Goal: Task Accomplishment & Management: Manage account settings

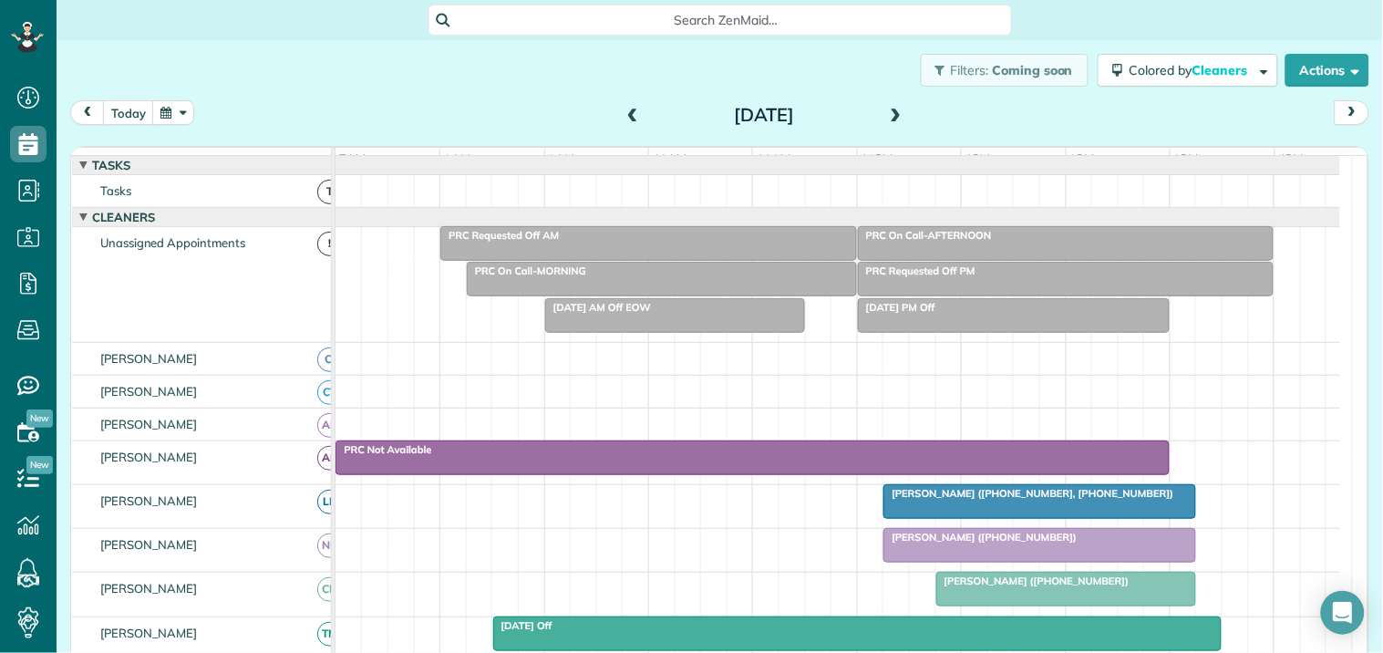
scroll to position [157, 0]
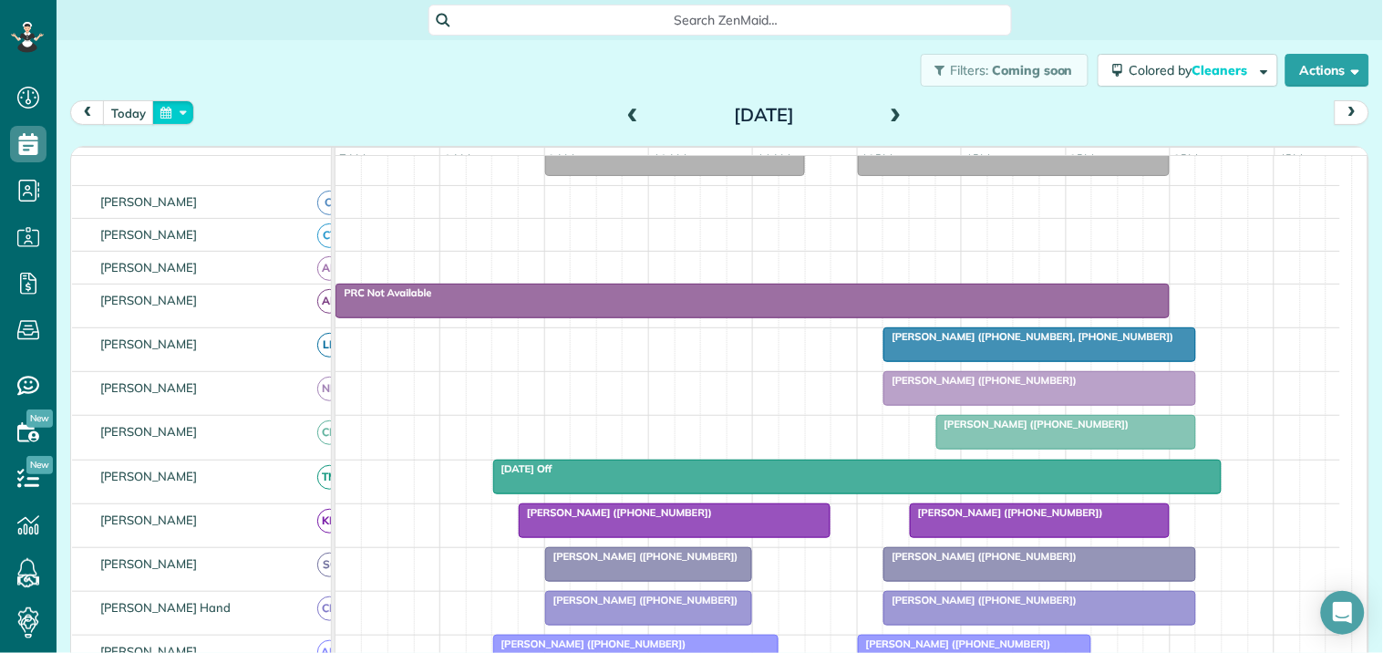
click at [173, 108] on button "button" at bounding box center [173, 112] width 42 height 25
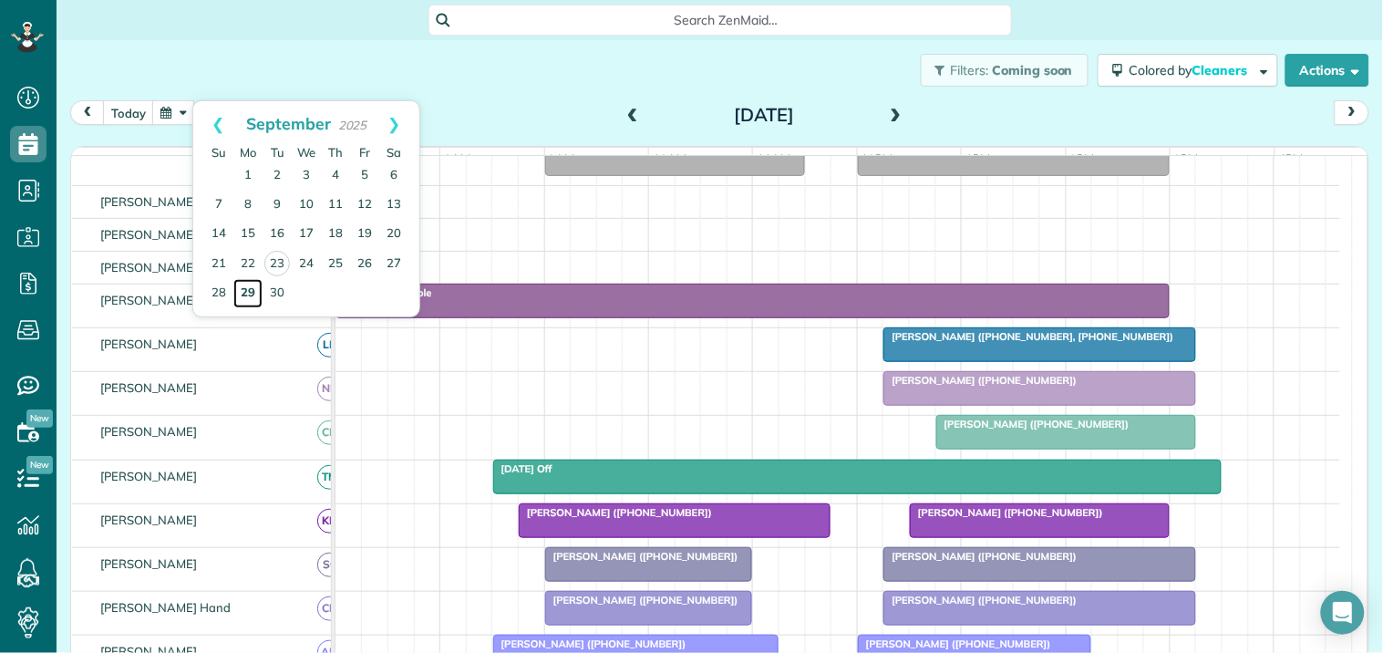
click at [243, 289] on link "29" at bounding box center [247, 293] width 29 height 29
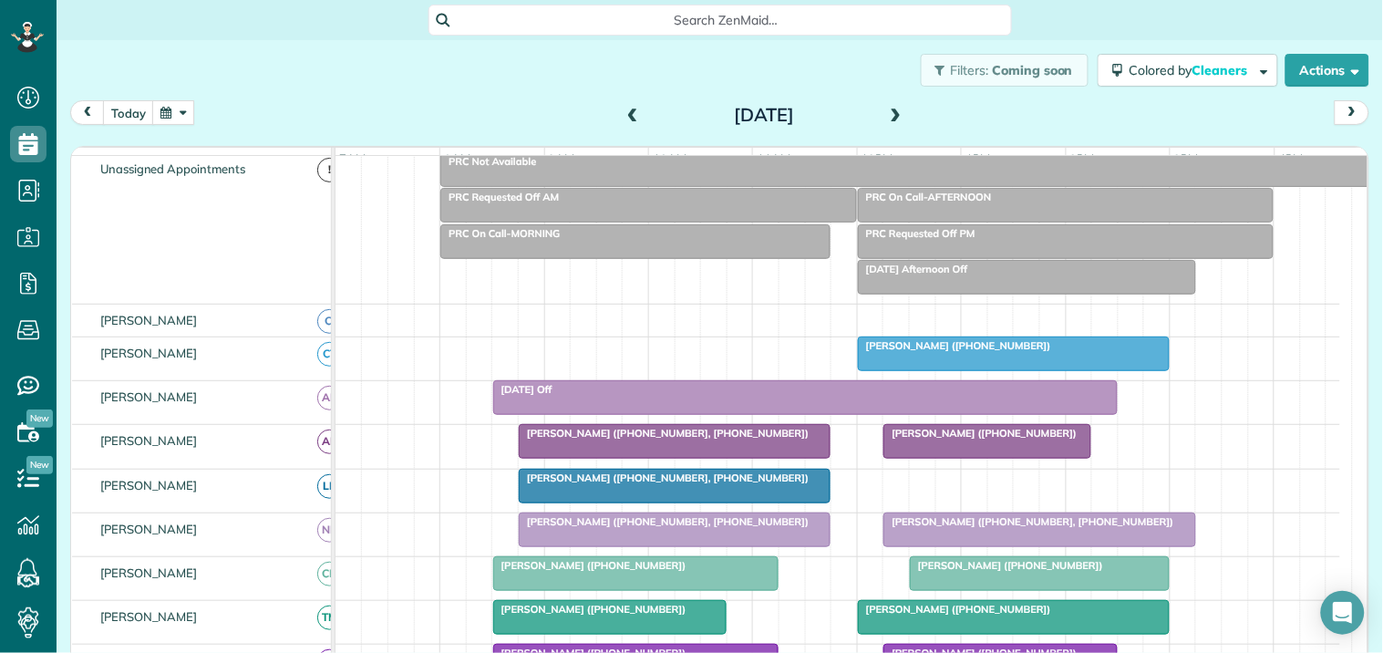
scroll to position [192, 0]
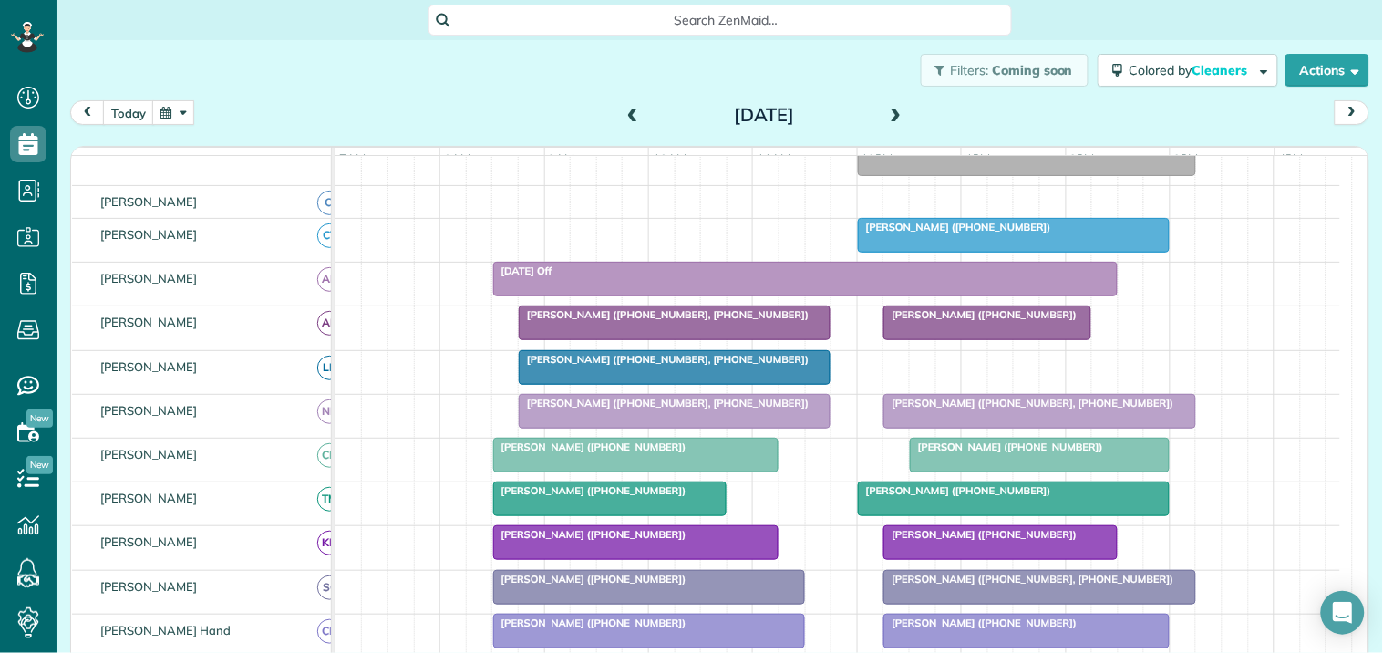
click at [955, 252] on div at bounding box center [1014, 235] width 310 height 33
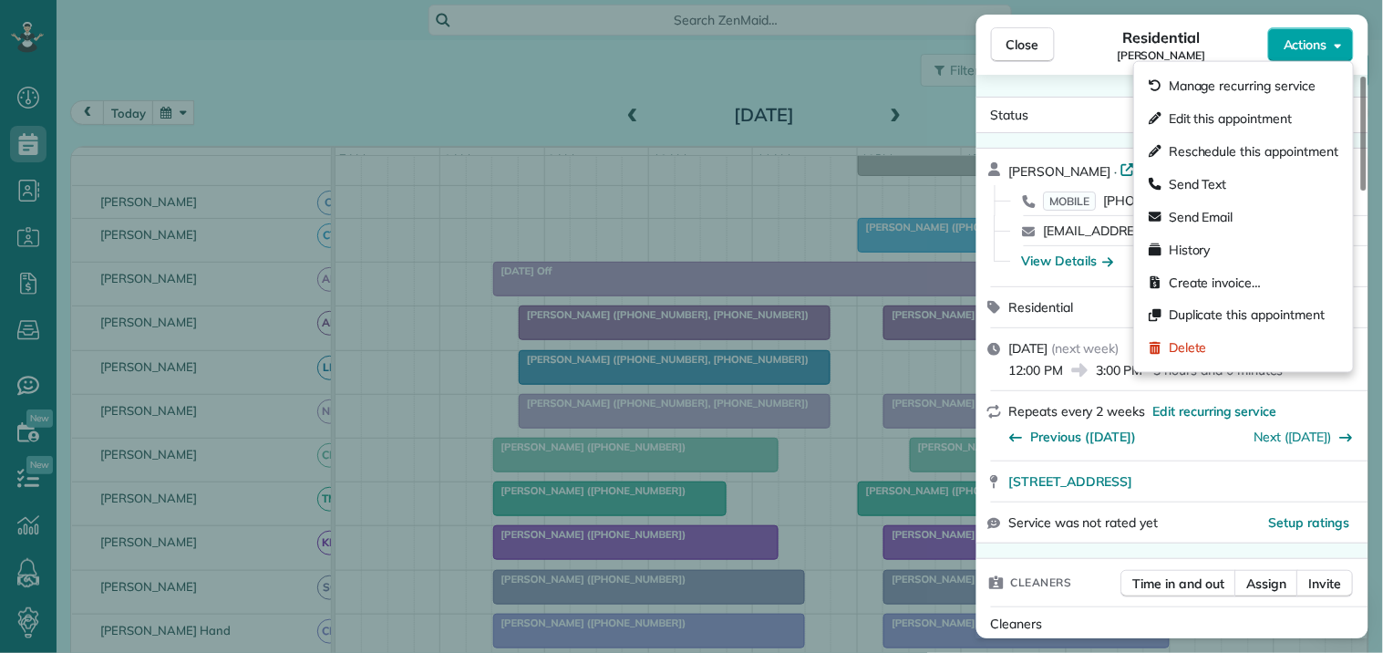
click at [1306, 40] on span "Actions" at bounding box center [1306, 45] width 44 height 18
click at [1211, 119] on span "Edit this appointment" at bounding box center [1230, 118] width 123 height 18
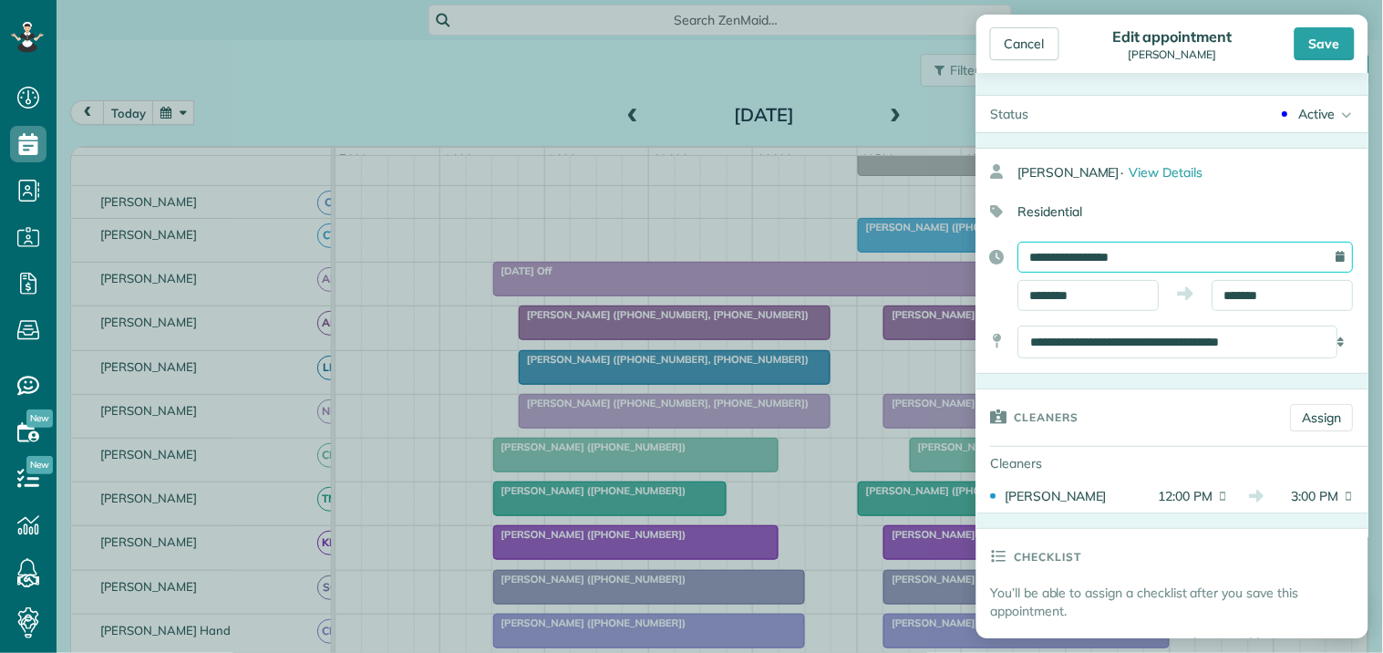
click at [1131, 253] on input "**********" at bounding box center [1187, 257] width 336 height 31
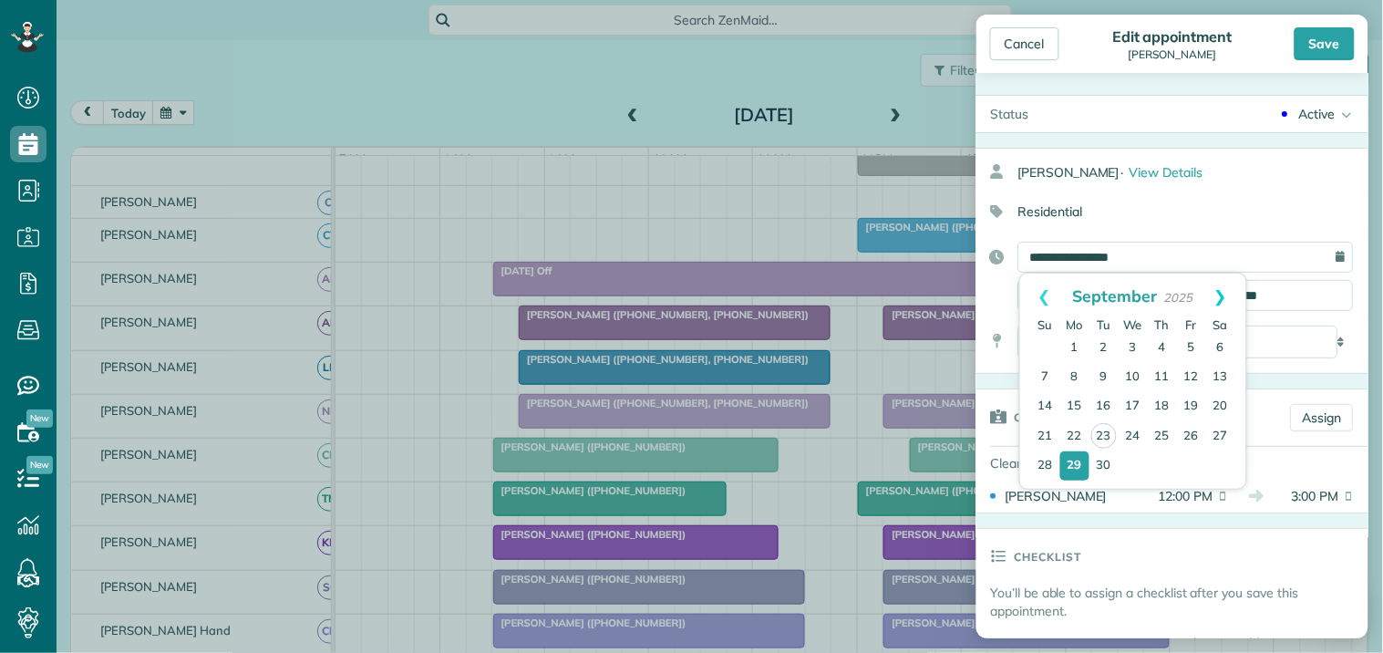
click at [1226, 290] on link "Next" at bounding box center [1221, 297] width 50 height 46
click at [1163, 347] on link "2" at bounding box center [1162, 348] width 29 height 29
type input "**********"
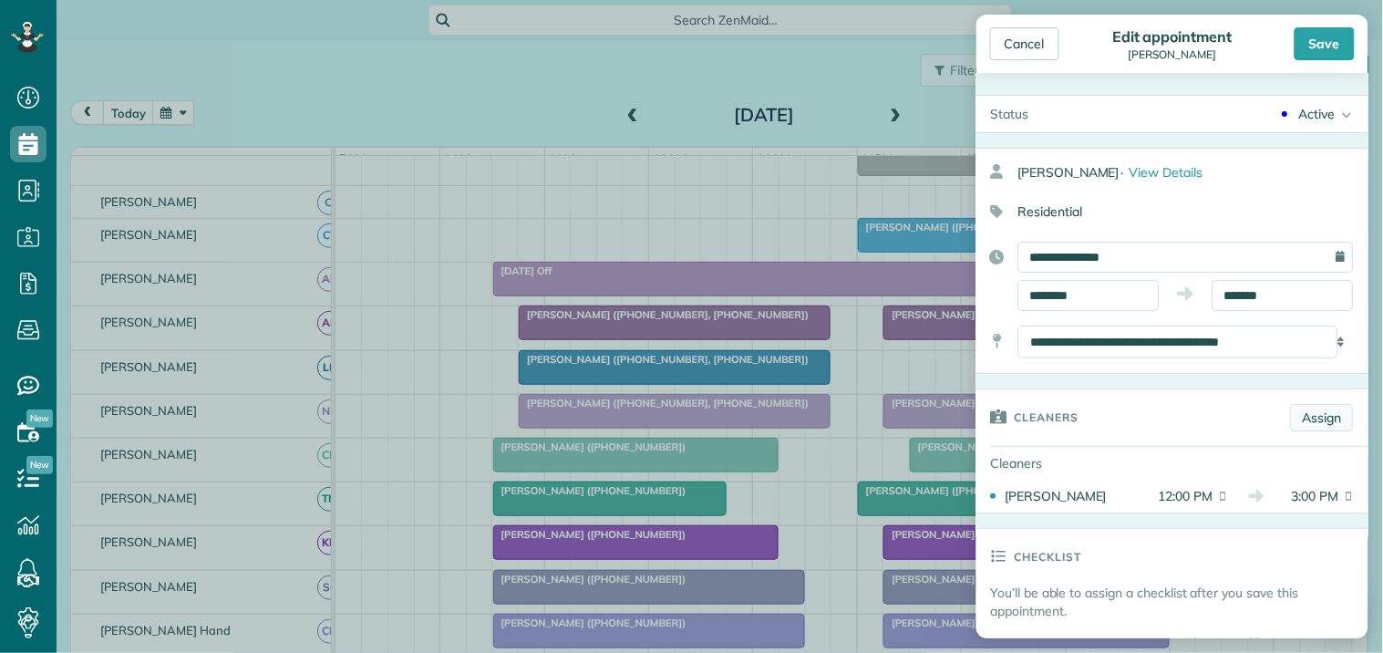
click at [1314, 424] on link "Assign" at bounding box center [1322, 417] width 63 height 27
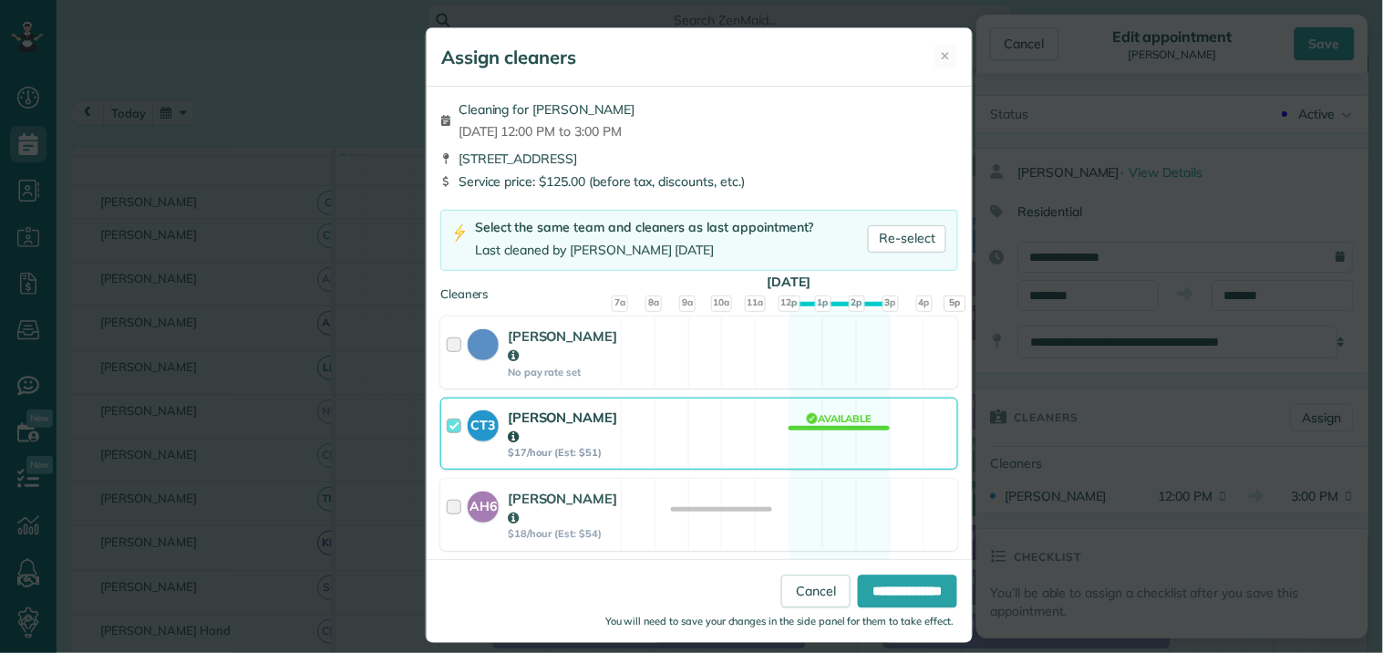
click at [814, 401] on div "CT3 Crystal Todd $17/hour (Est: $51) Available" at bounding box center [699, 434] width 518 height 72
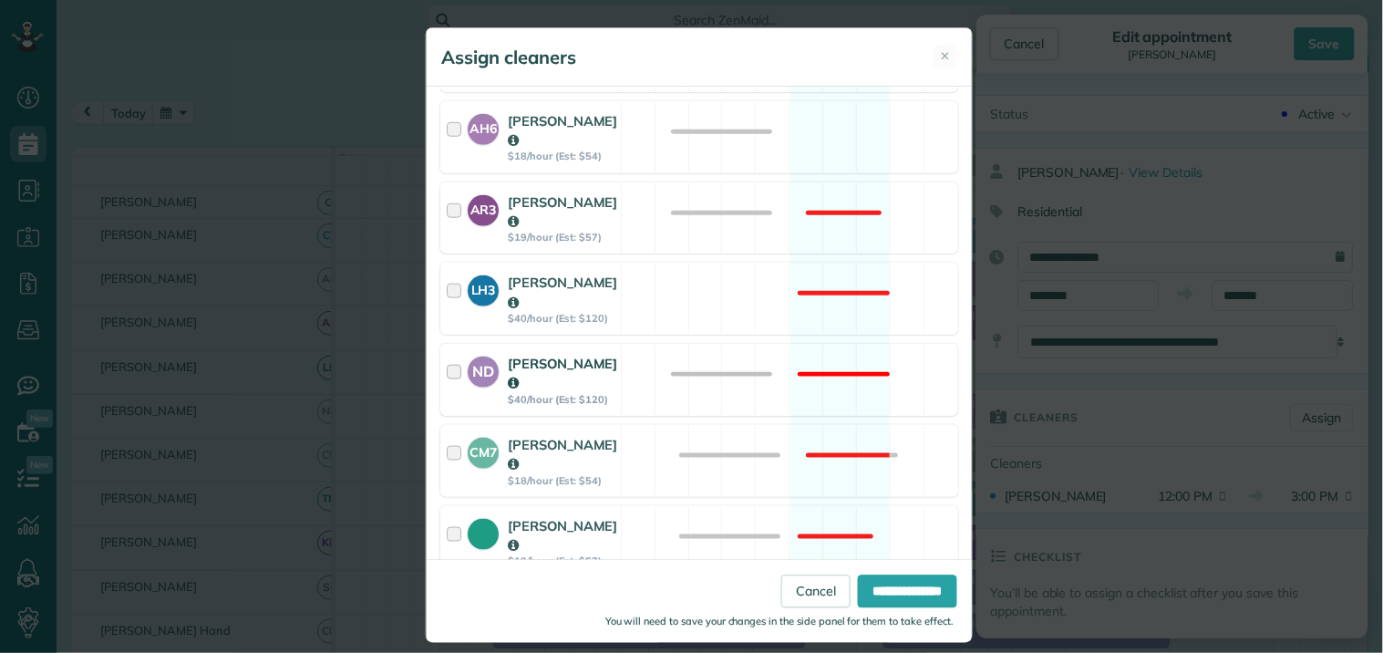
scroll to position [405, 0]
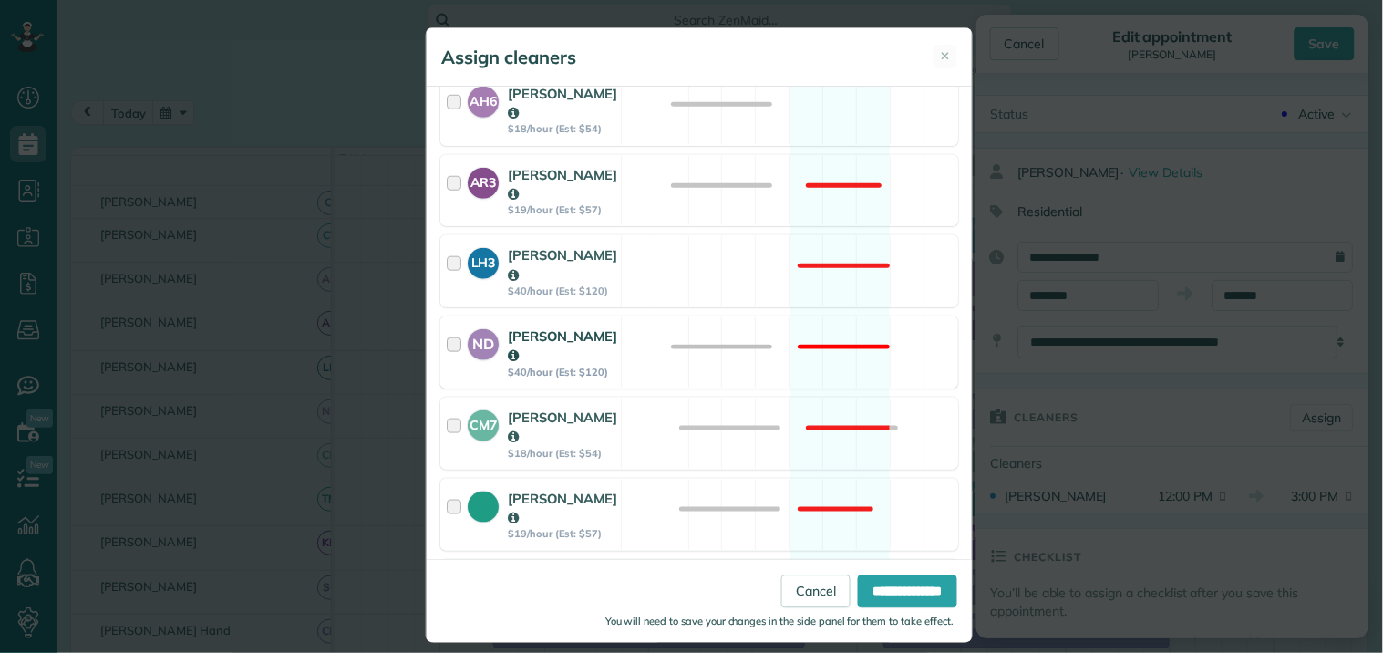
click at [814, 479] on div "Tamara Mitchell $19/hour (Est: $57) Not available" at bounding box center [699, 515] width 518 height 72
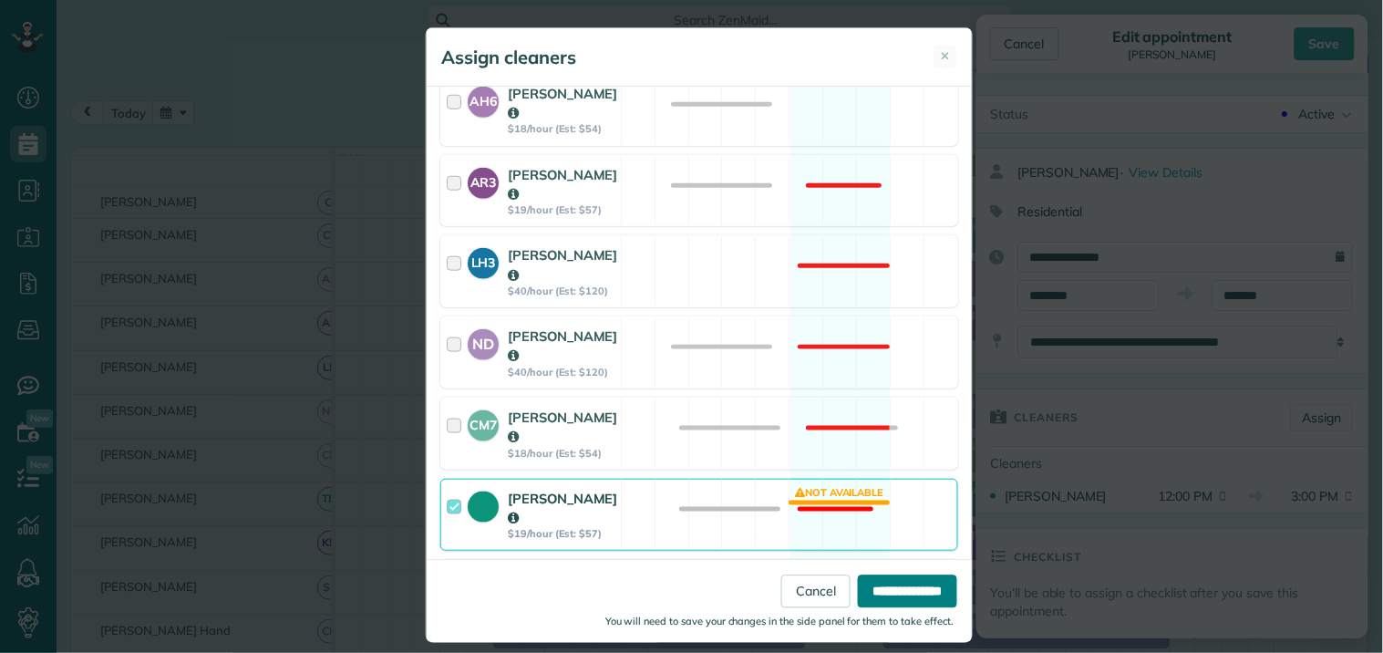
click at [900, 593] on input "**********" at bounding box center [907, 591] width 99 height 33
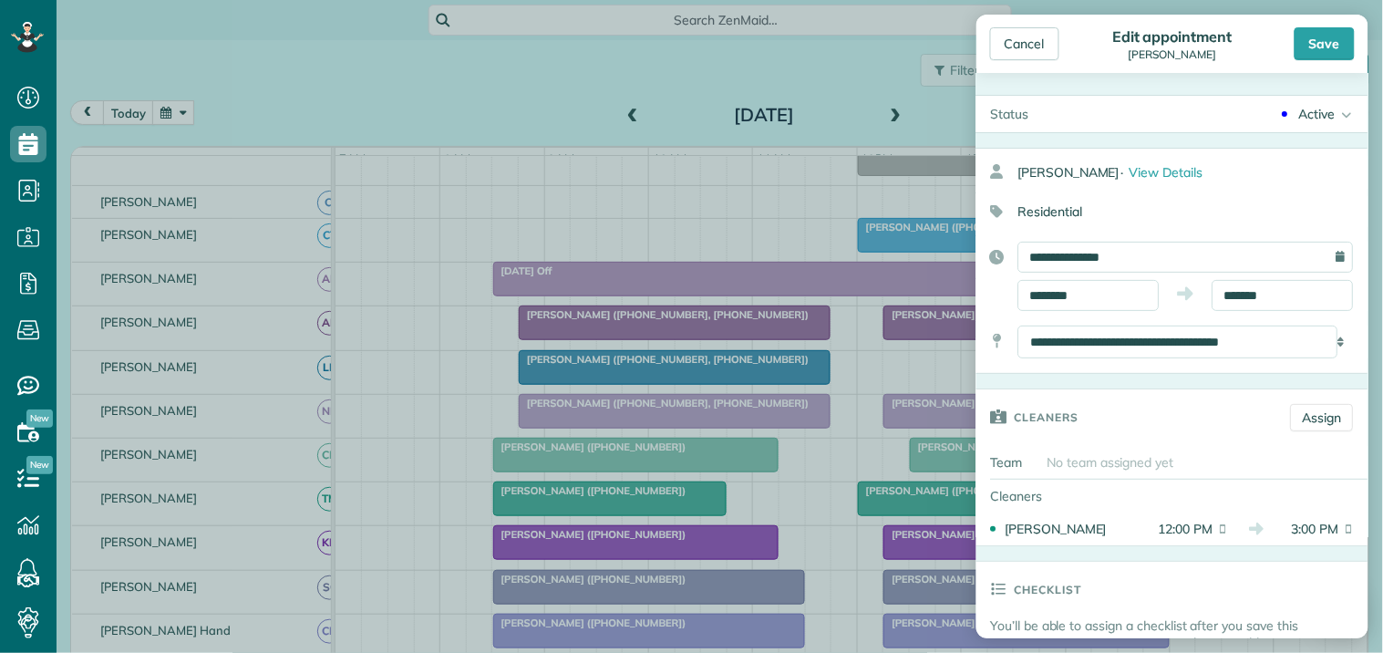
click at [1347, 41] on div "Save" at bounding box center [1325, 43] width 60 height 33
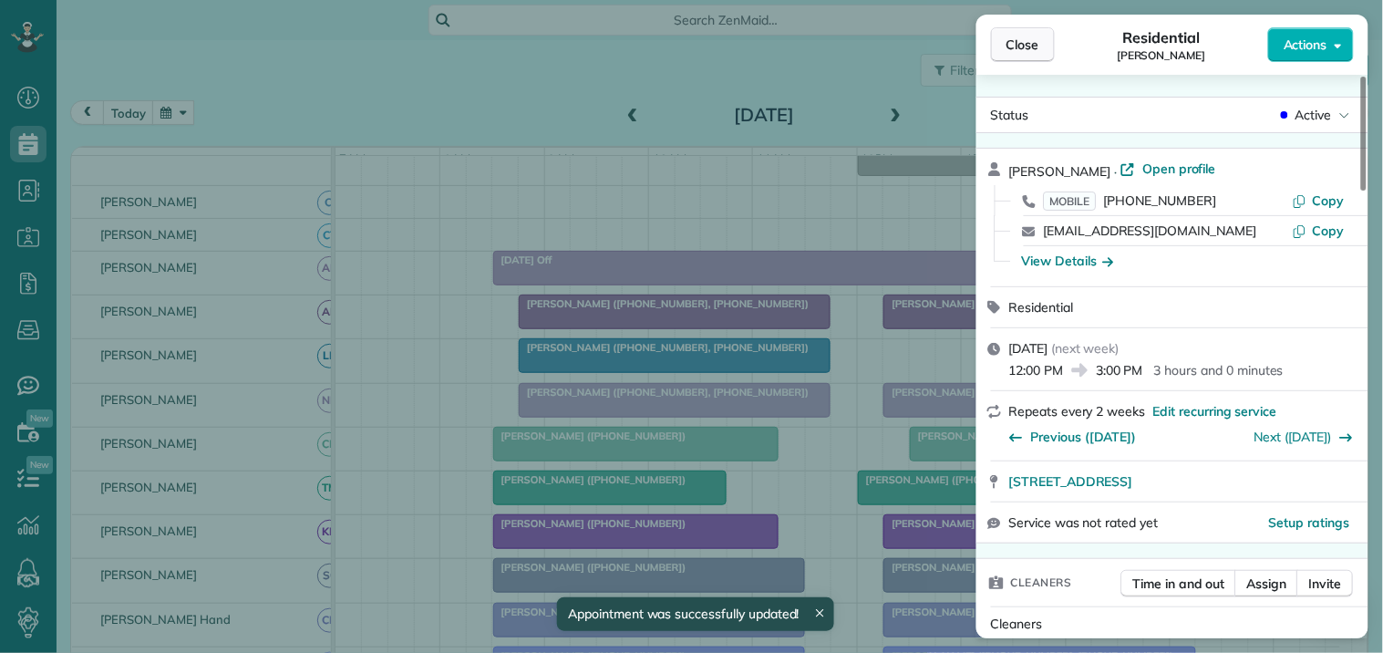
click at [1019, 43] on span "Close" at bounding box center [1023, 45] width 33 height 18
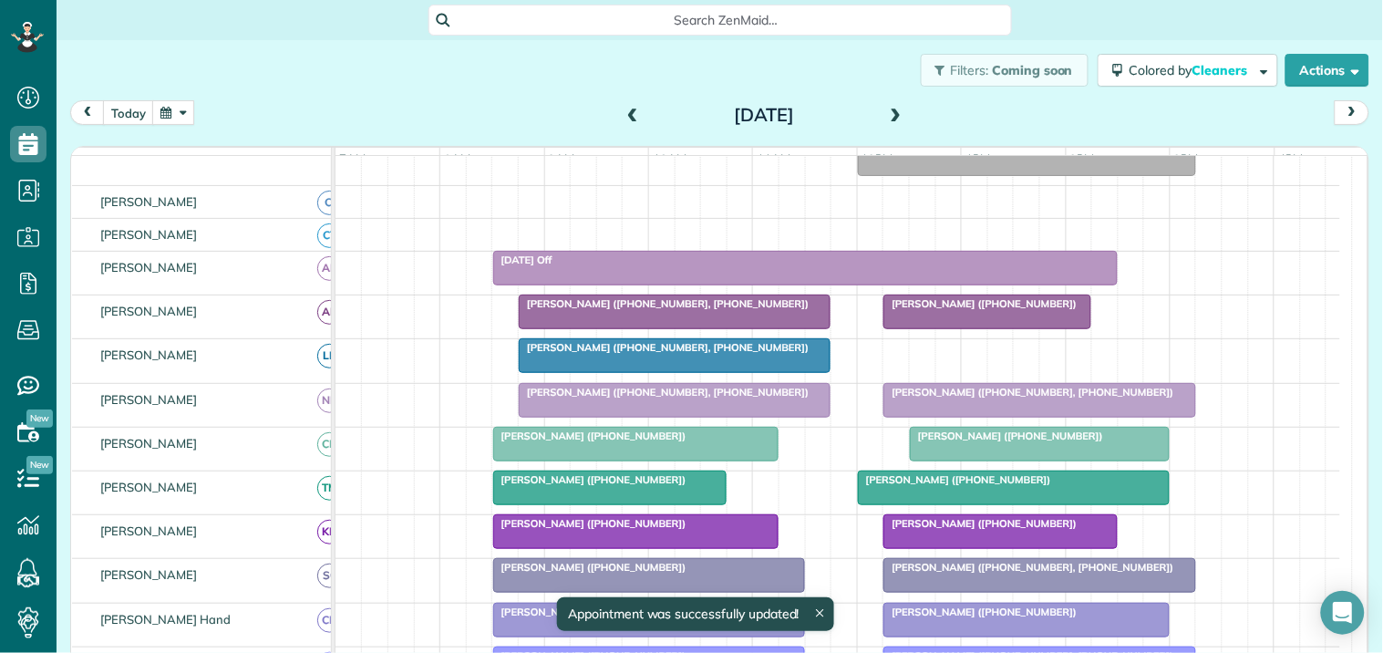
click at [174, 111] on button "button" at bounding box center [173, 112] width 42 height 25
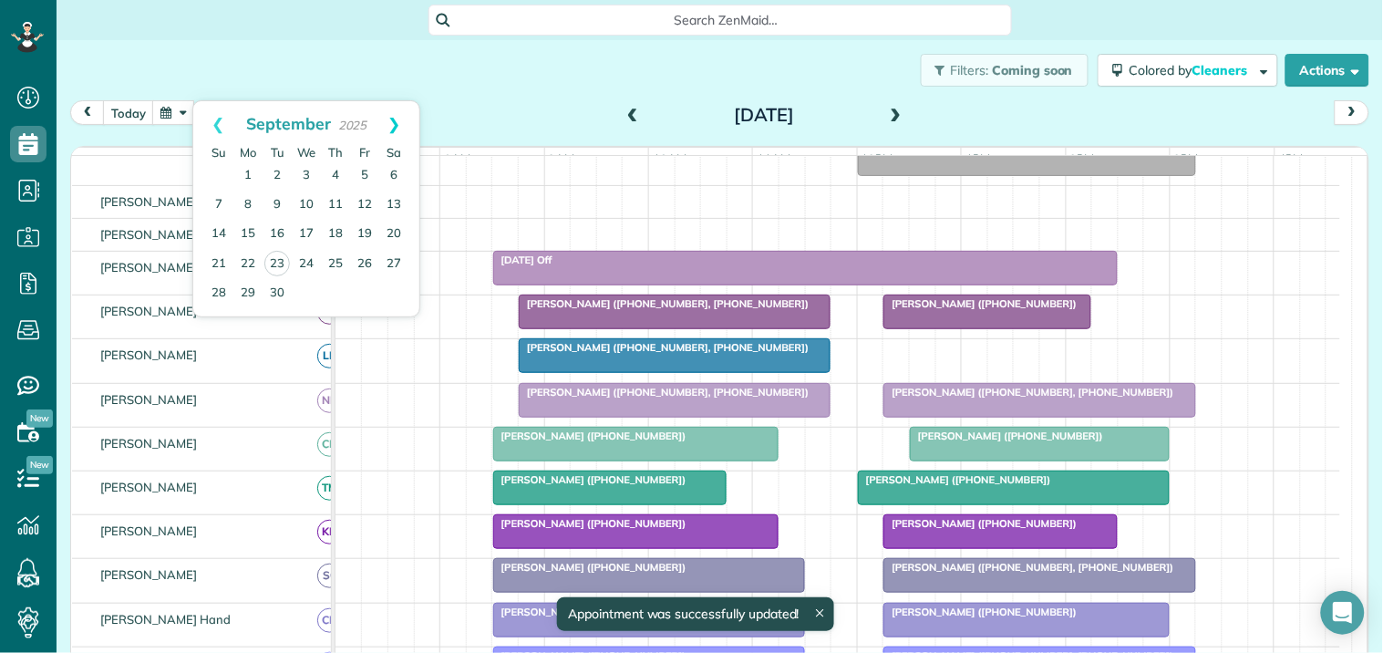
click at [388, 116] on link "Next" at bounding box center [394, 124] width 50 height 46
click at [335, 169] on link "2" at bounding box center [335, 175] width 29 height 29
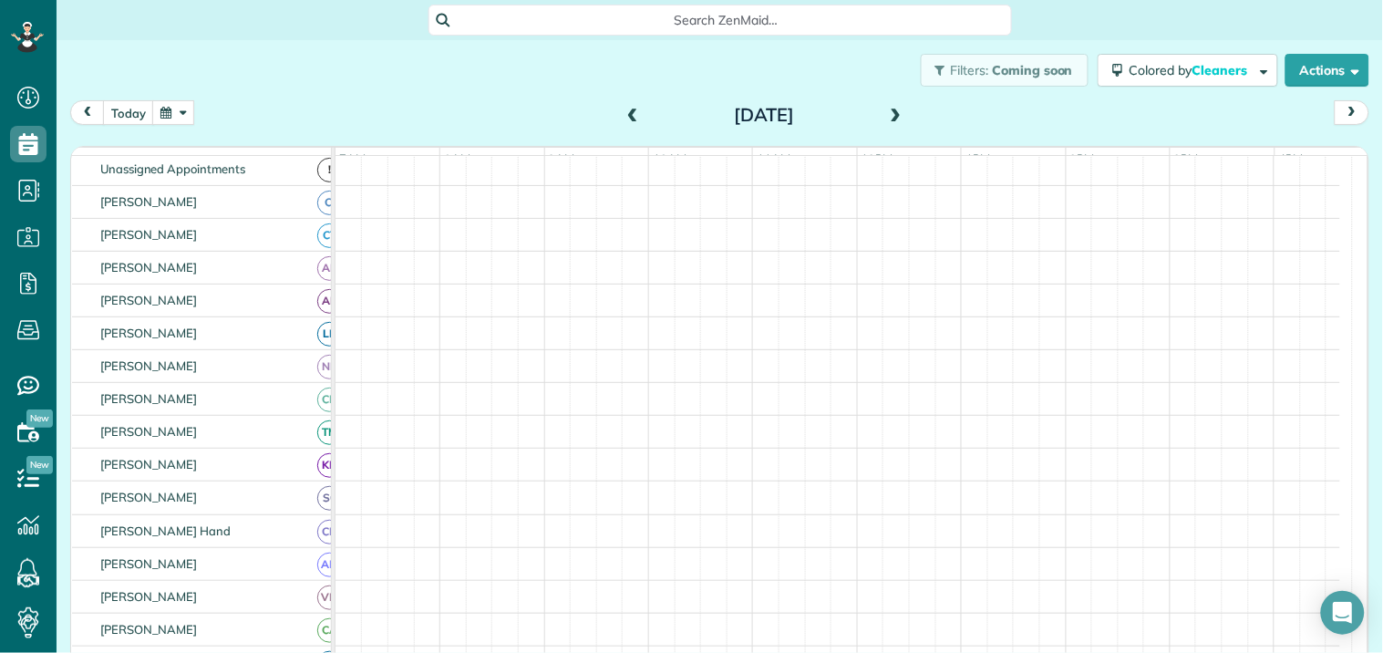
scroll to position [192, 0]
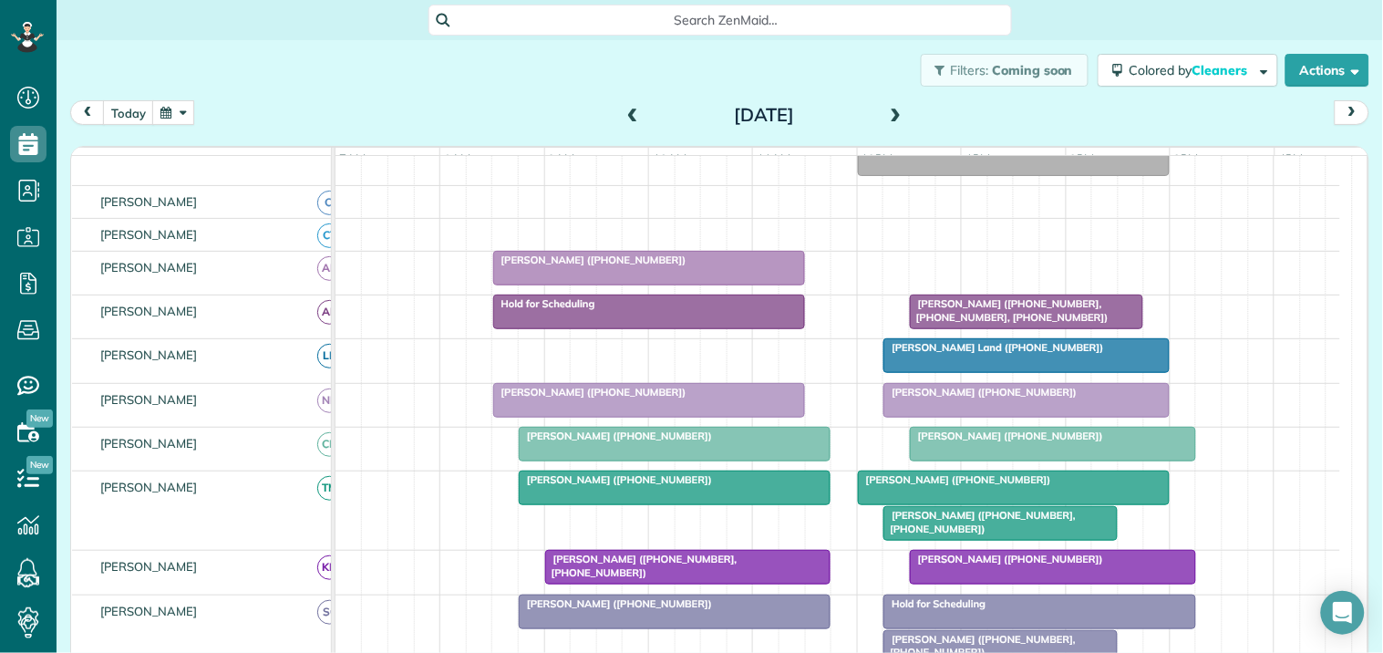
click at [1010, 486] on div "Vicki Hale (+17704875109)" at bounding box center [1014, 479] width 301 height 13
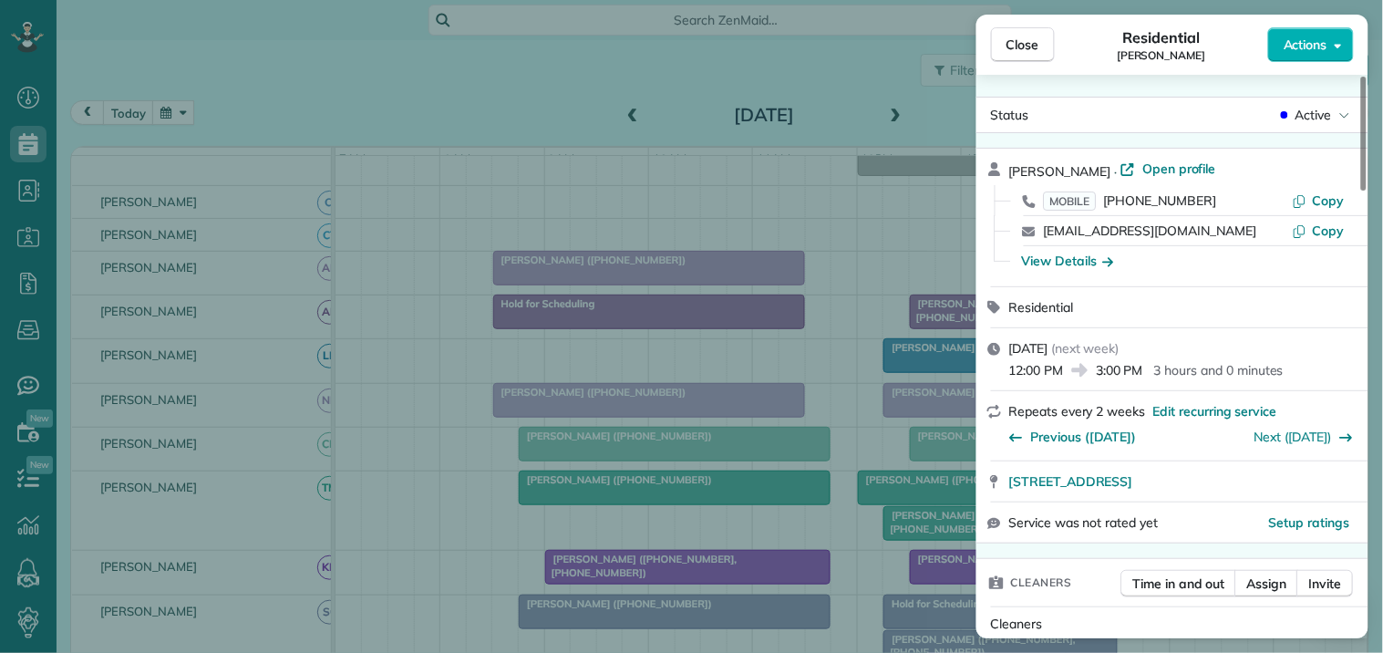
scroll to position [202, 0]
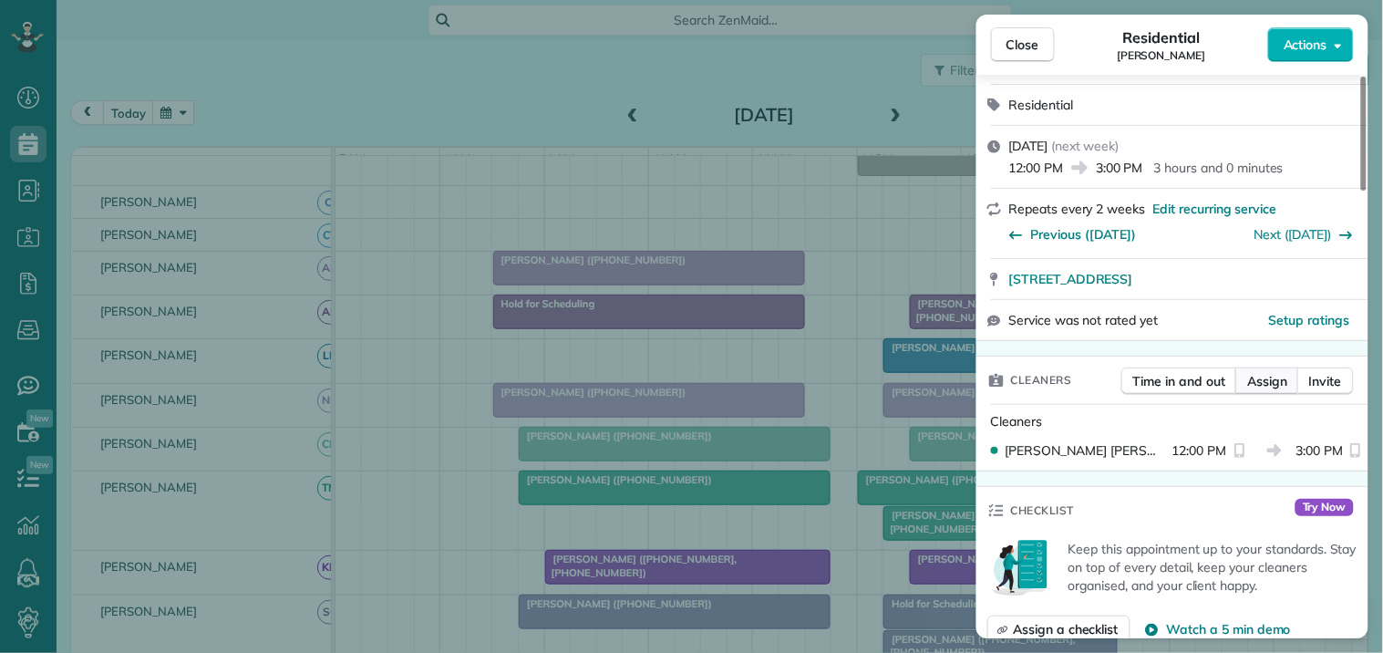
click at [1263, 377] on span "Assign" at bounding box center [1267, 381] width 40 height 18
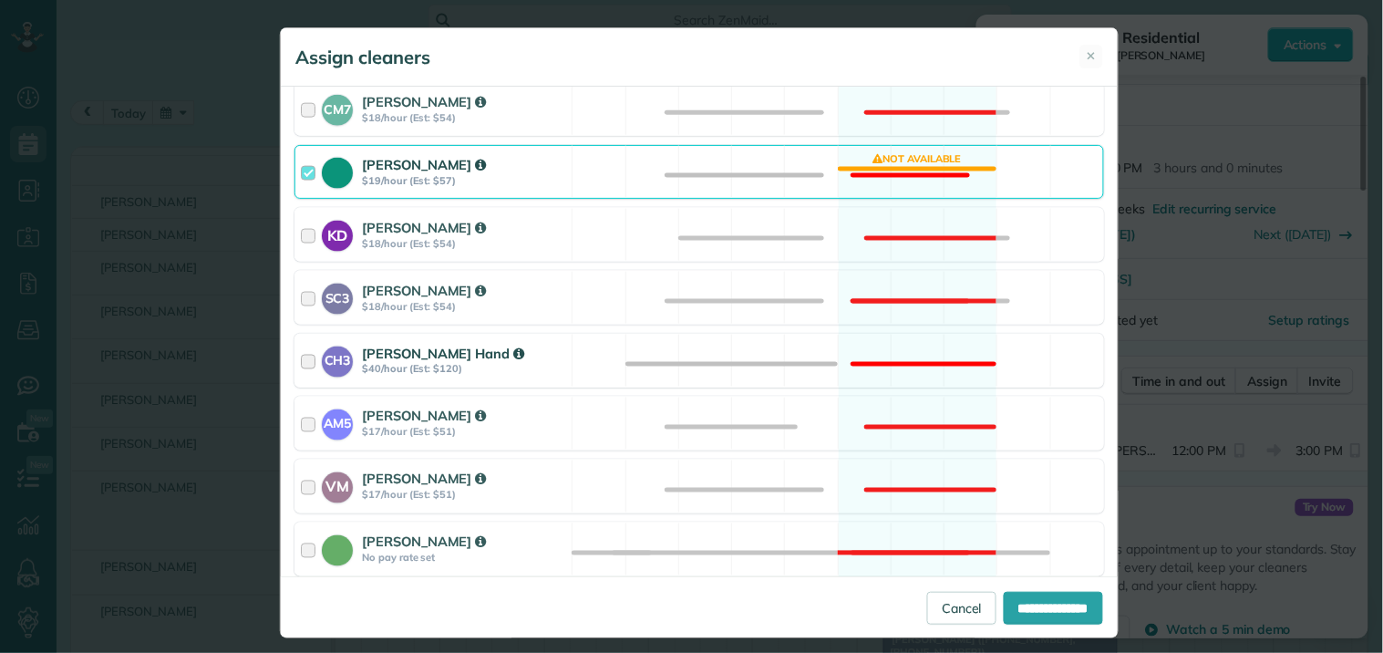
scroll to position [869, 0]
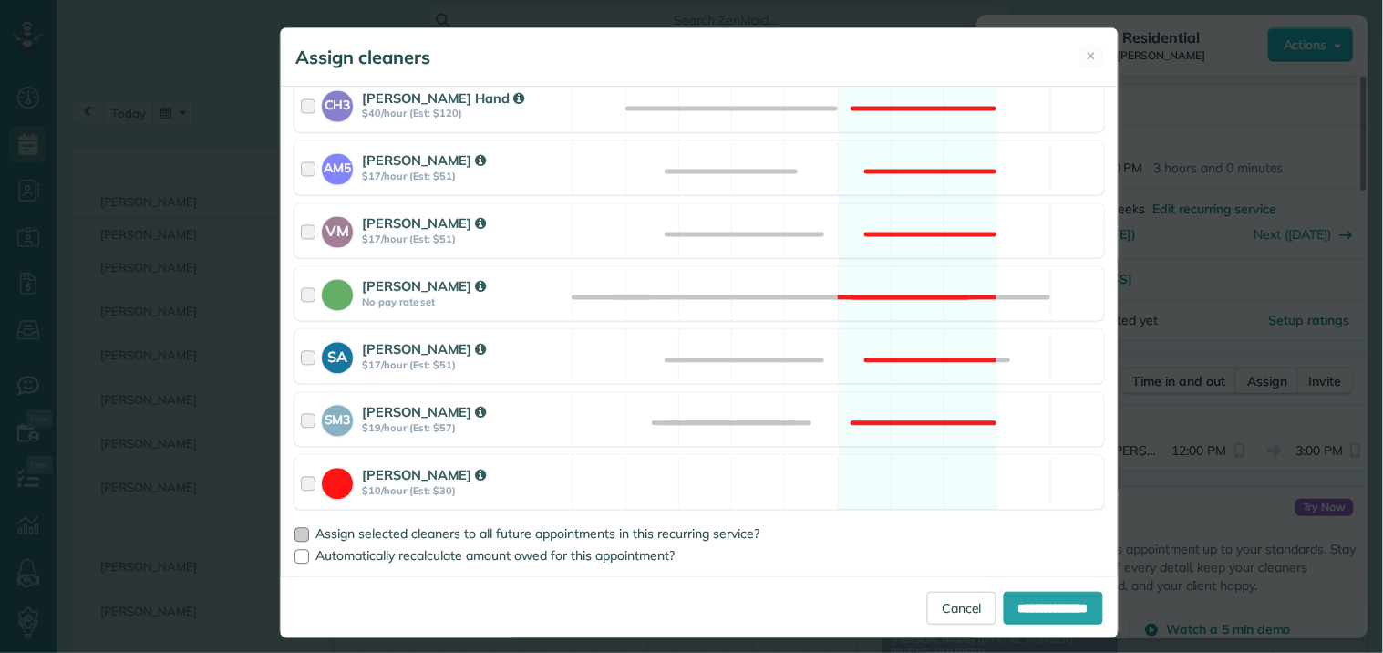
click at [295, 533] on div at bounding box center [302, 535] width 15 height 15
click at [1004, 598] on input "**********" at bounding box center [1053, 608] width 99 height 33
type input "**********"
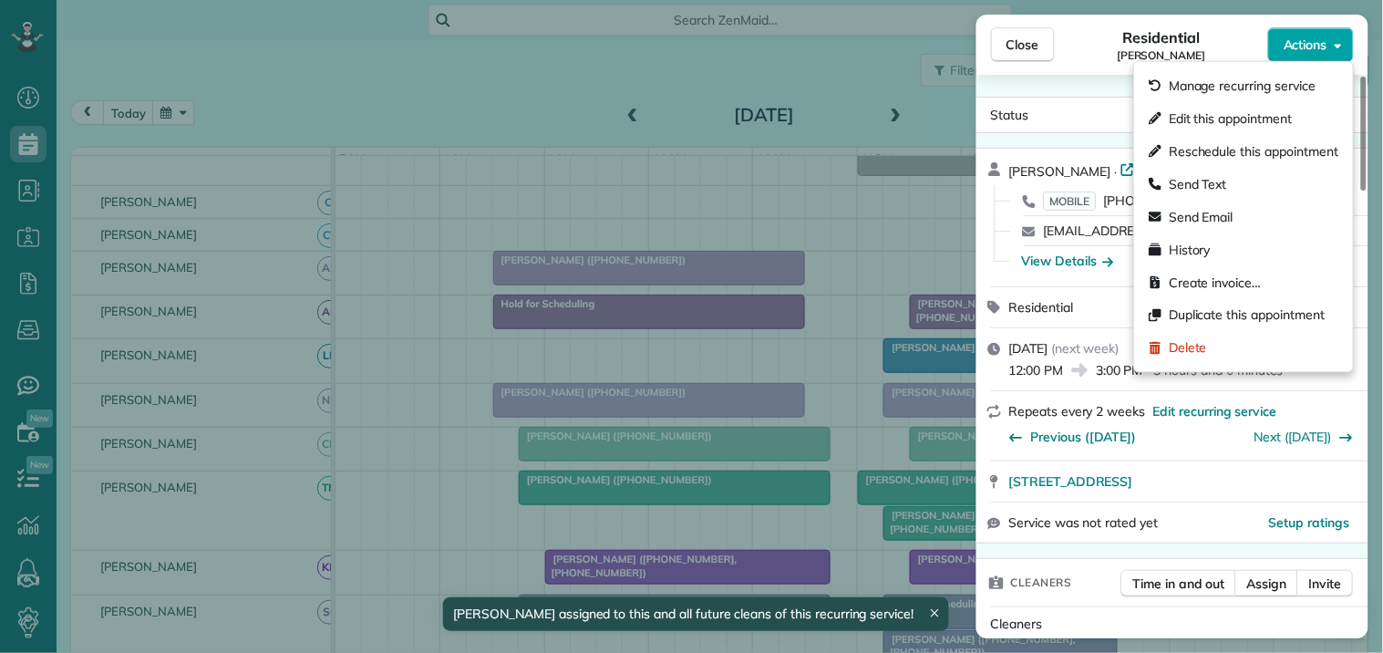
click at [1288, 40] on span "Actions" at bounding box center [1306, 45] width 44 height 18
click at [1256, 77] on span "Manage recurring service" at bounding box center [1242, 86] width 147 height 18
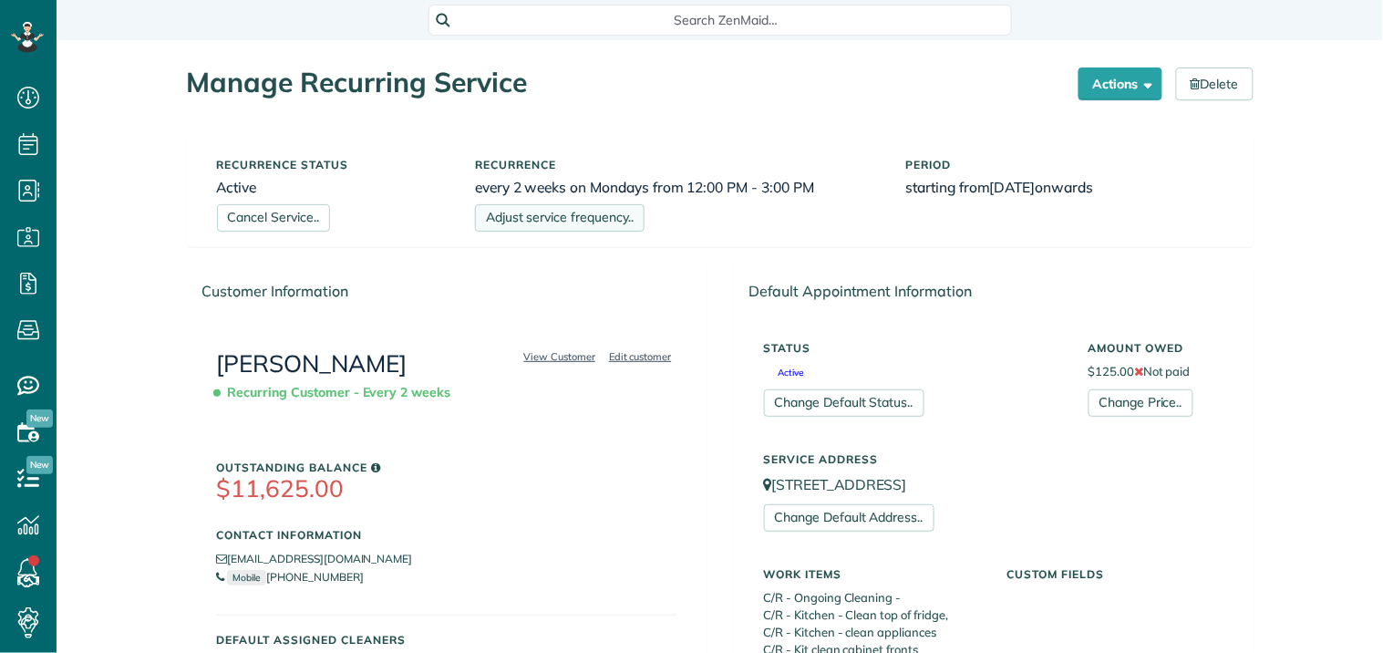
scroll to position [7, 7]
click at [565, 214] on link "Adjust service frequency.." at bounding box center [560, 217] width 170 height 27
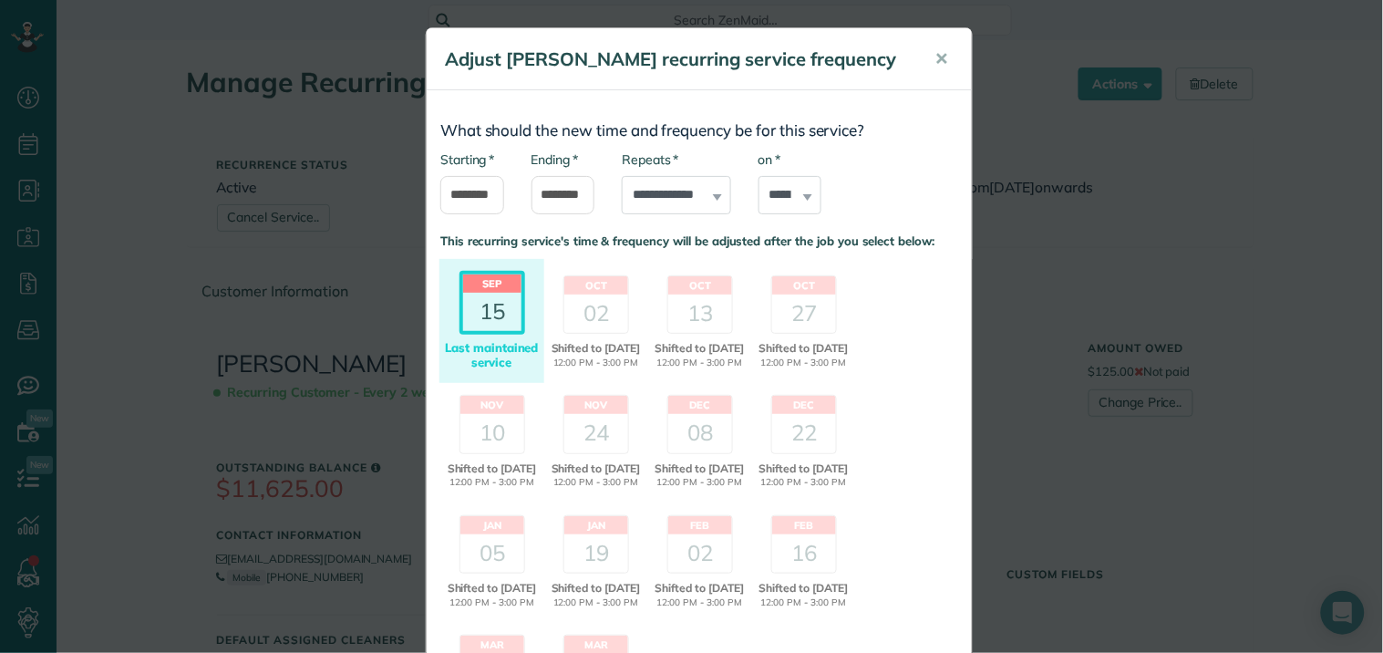
click at [797, 194] on div "* on ****** ****** ******* ********* ******** ****** ********" at bounding box center [791, 182] width 64 height 64
click at [776, 189] on select "****** ****** ******* ********* ******** ****** ********" at bounding box center [791, 195] width 64 height 38
select select "*"
click at [759, 176] on select "****** ****** ******* ********* ******** ****** ********" at bounding box center [791, 195] width 64 height 38
click at [593, 290] on header "Oct" at bounding box center [596, 285] width 64 height 18
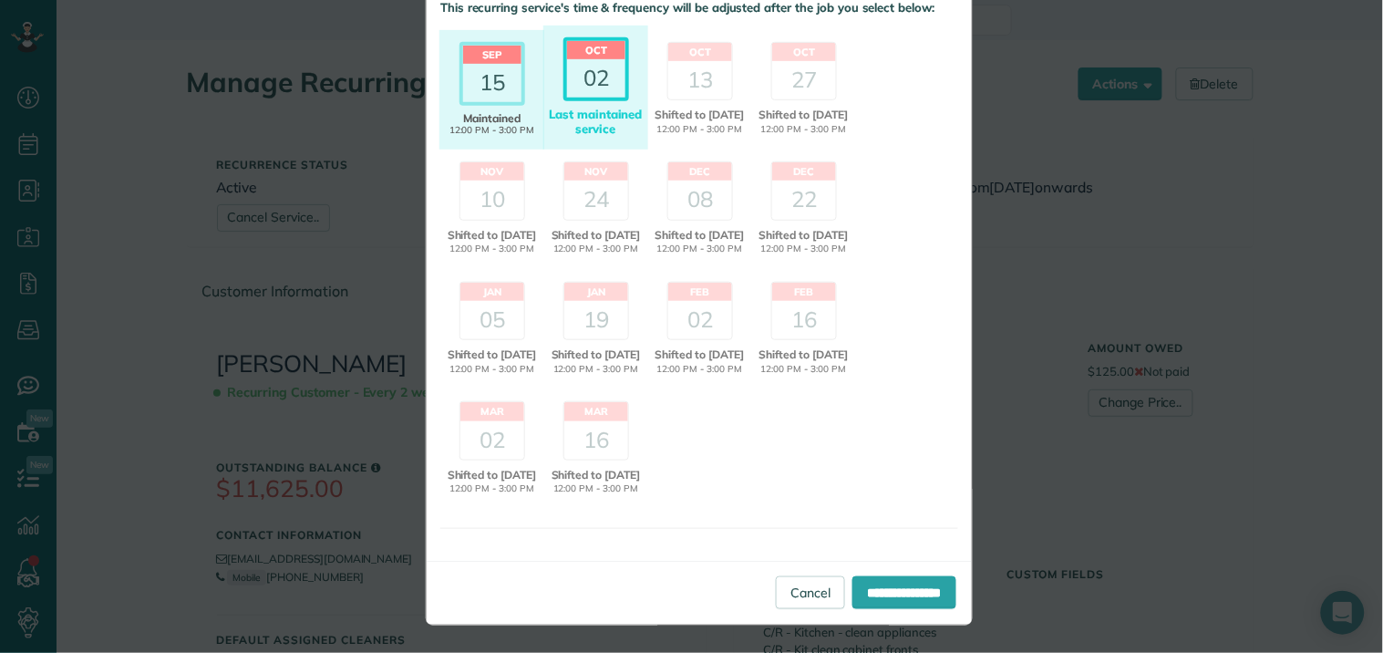
scroll to position [264, 0]
click at [881, 596] on input "**********" at bounding box center [905, 592] width 104 height 33
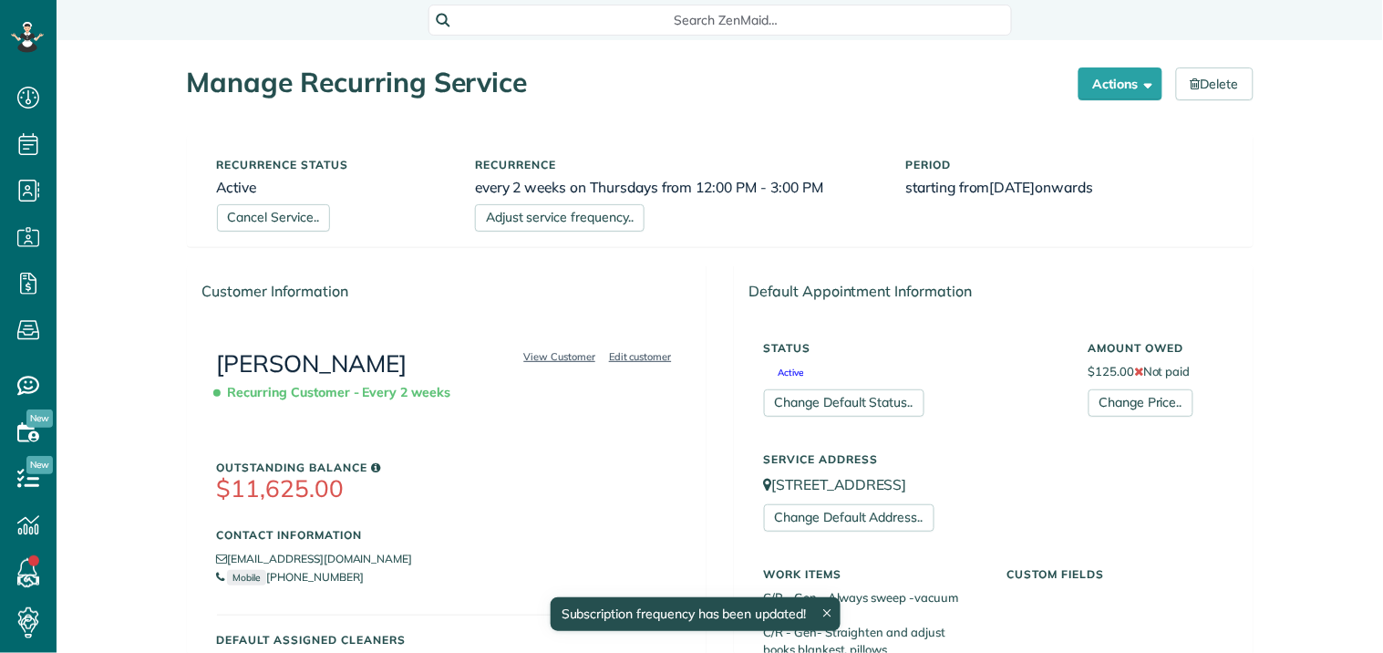
scroll to position [7, 7]
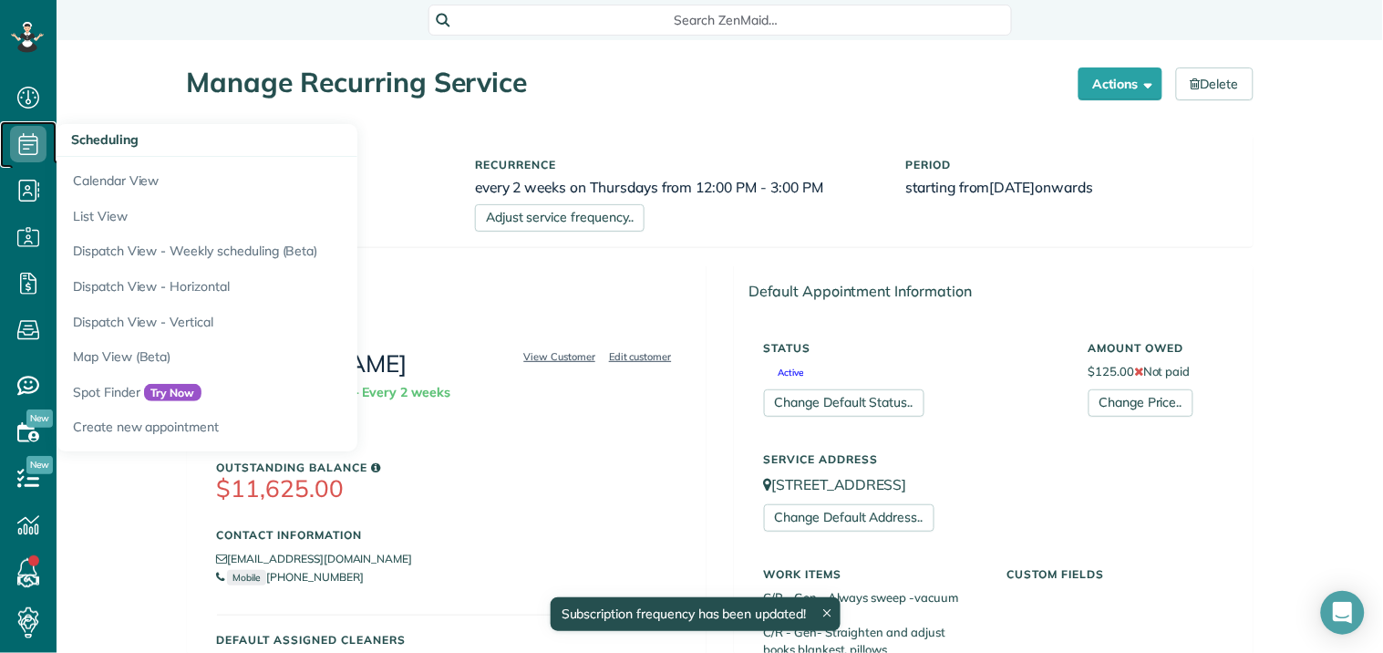
click at [31, 126] on icon at bounding box center [28, 144] width 36 height 36
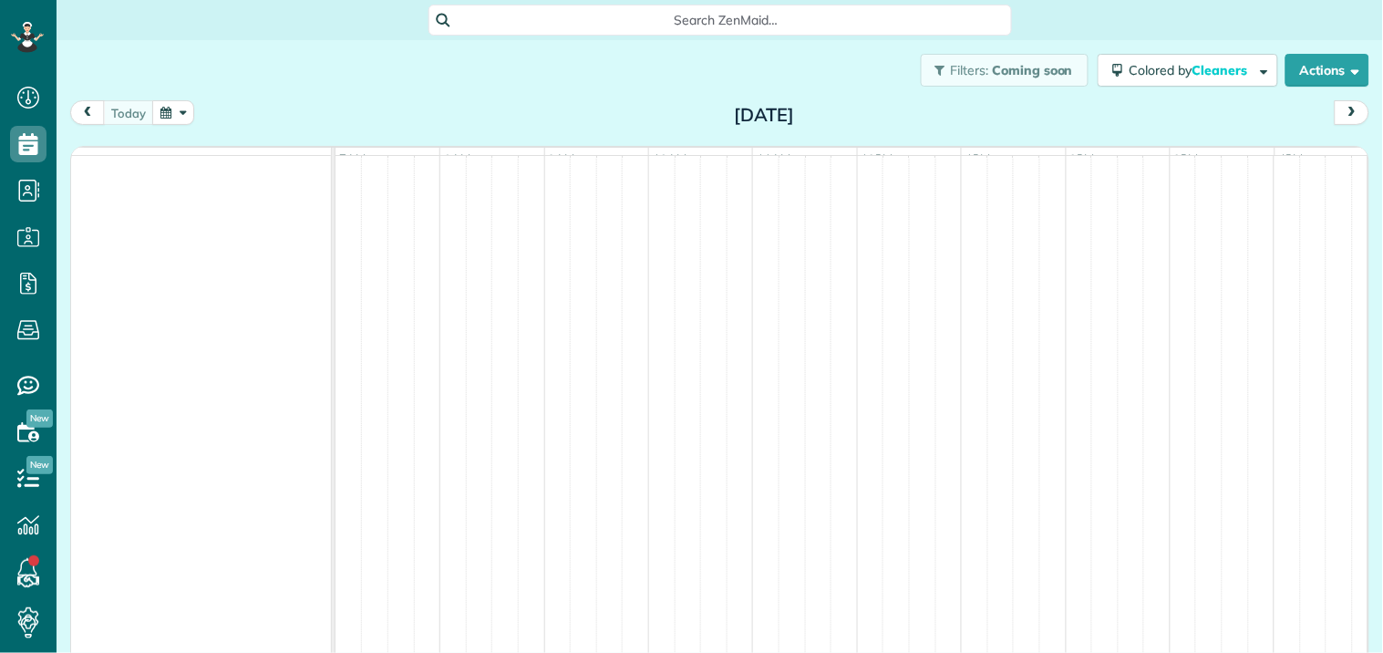
scroll to position [7, 7]
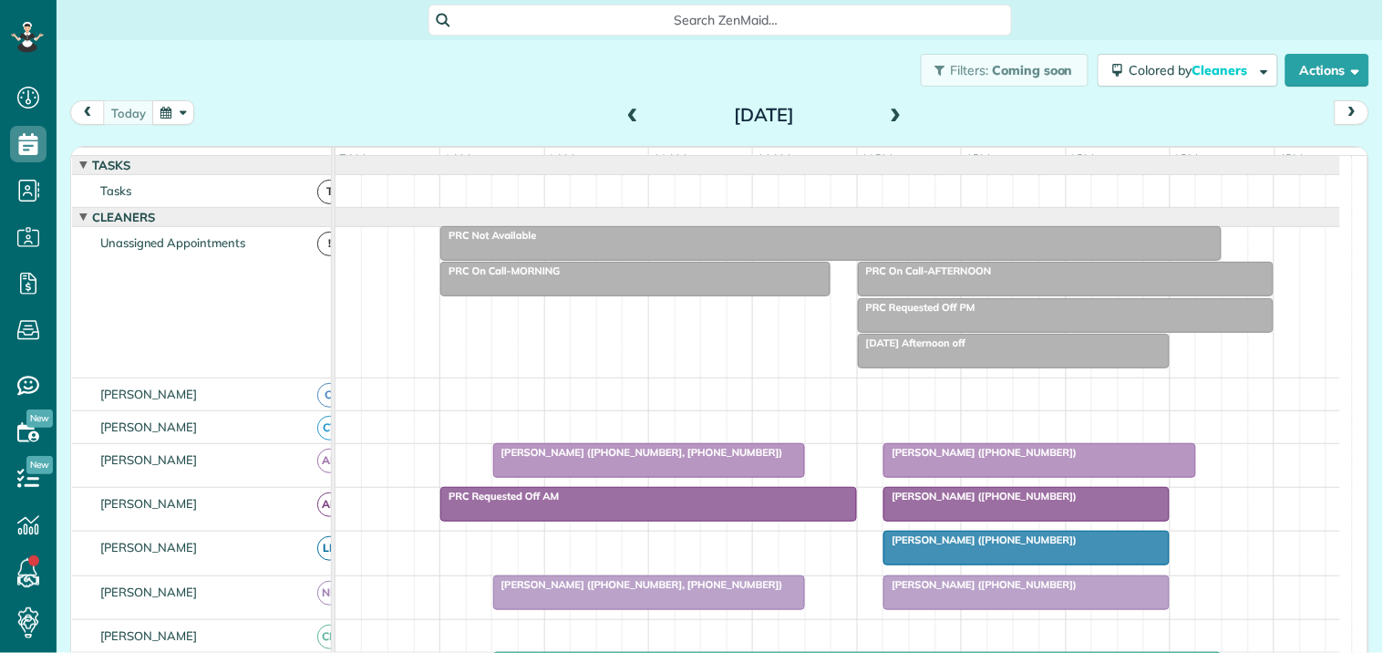
click at [178, 110] on button "button" at bounding box center [173, 112] width 42 height 25
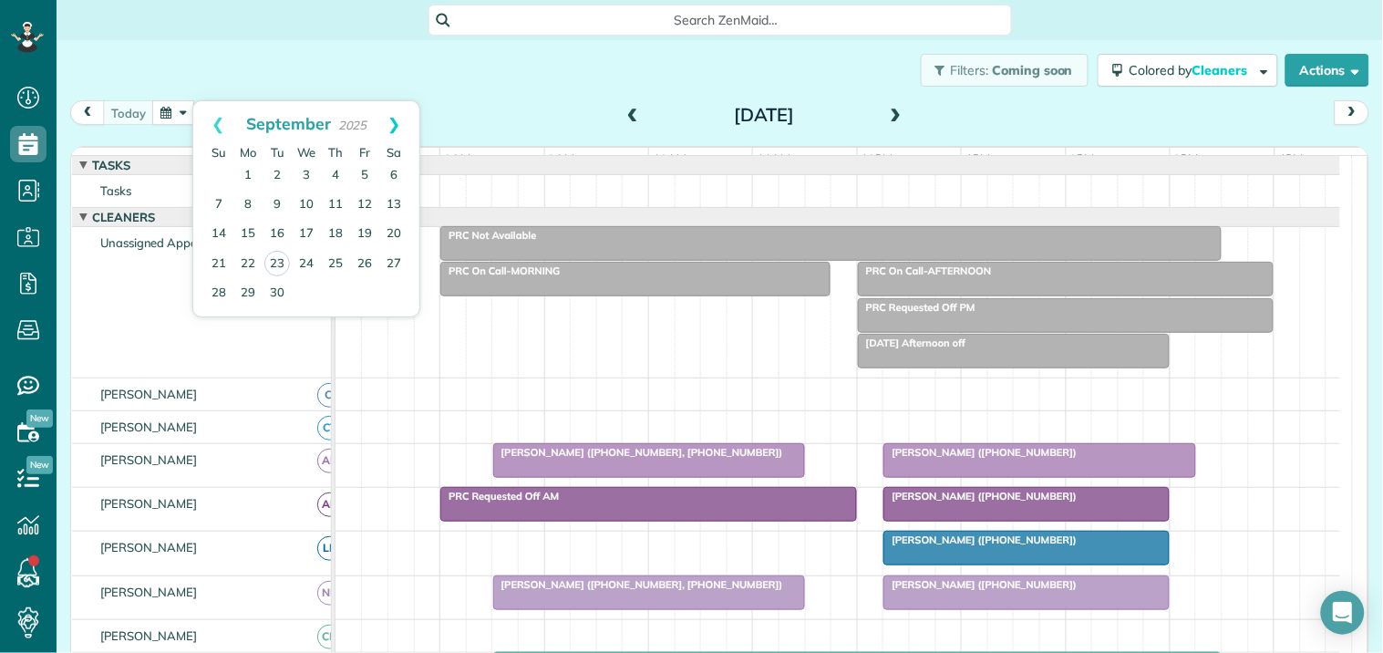
click at [393, 119] on link "Next" at bounding box center [394, 124] width 50 height 46
click at [335, 173] on link "2" at bounding box center [335, 175] width 29 height 29
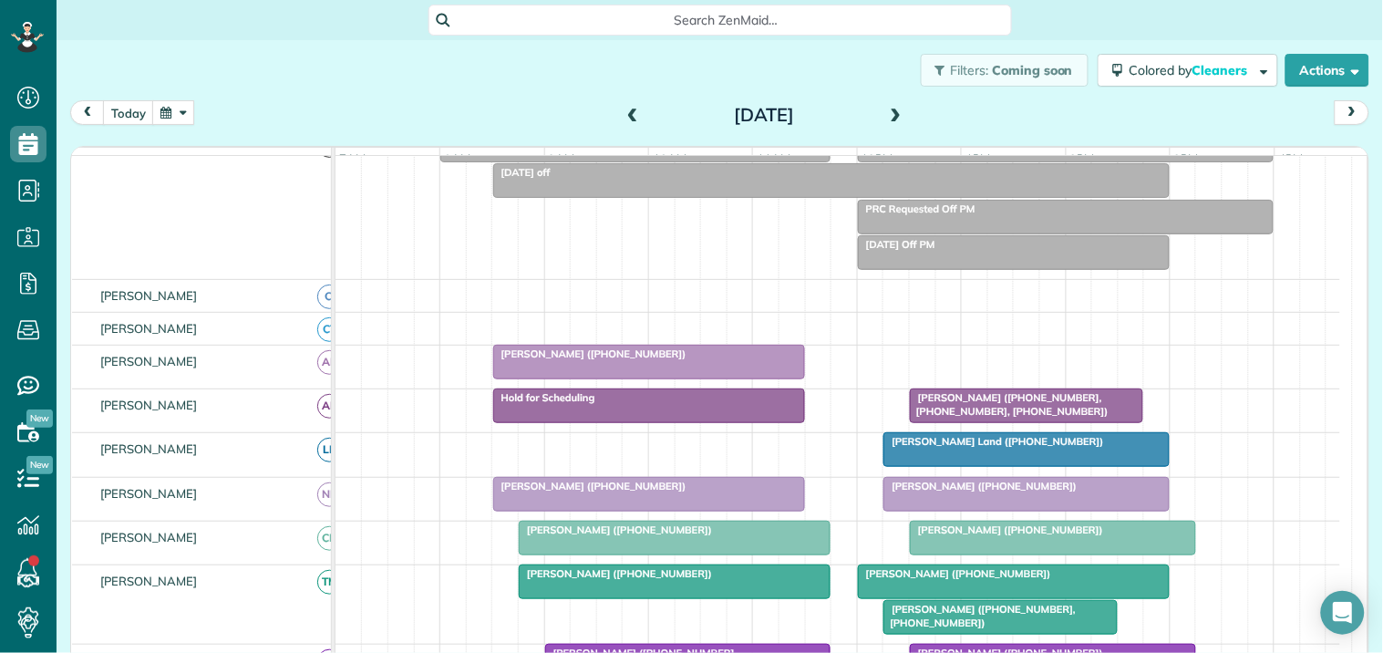
scroll to position [304, 0]
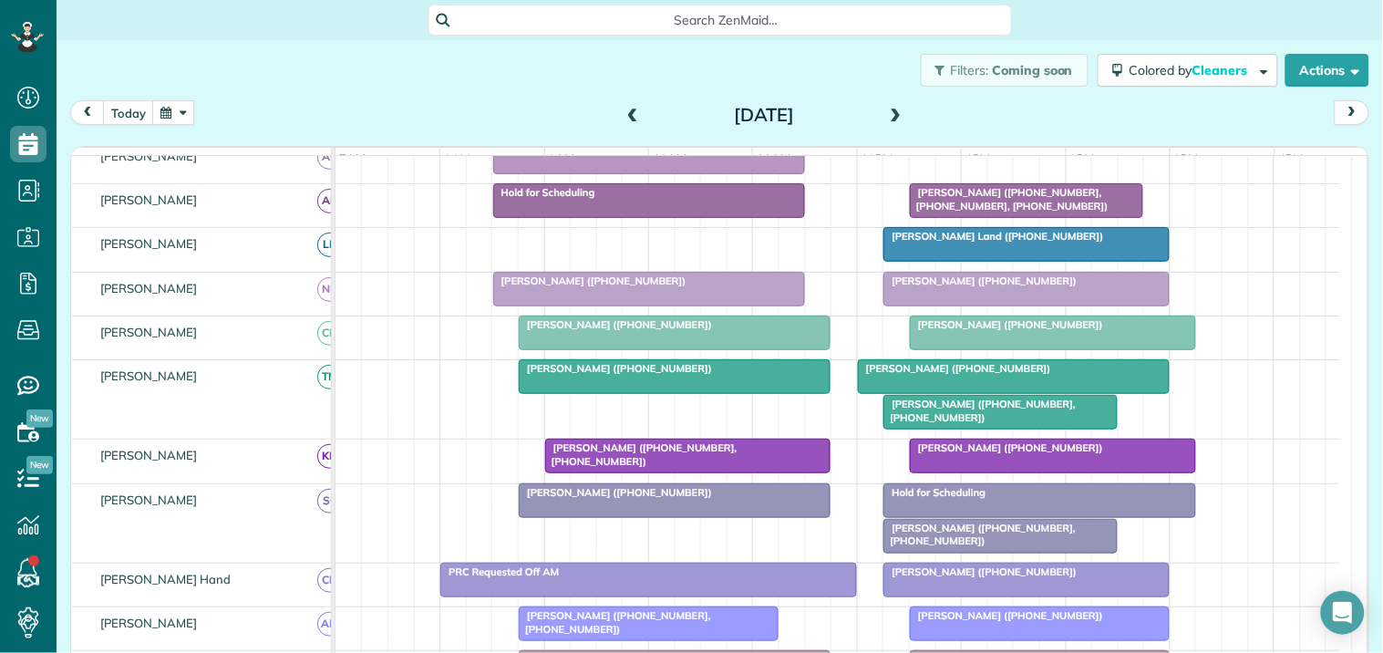
click at [995, 499] on div "Hold for Scheduling" at bounding box center [1039, 492] width 301 height 13
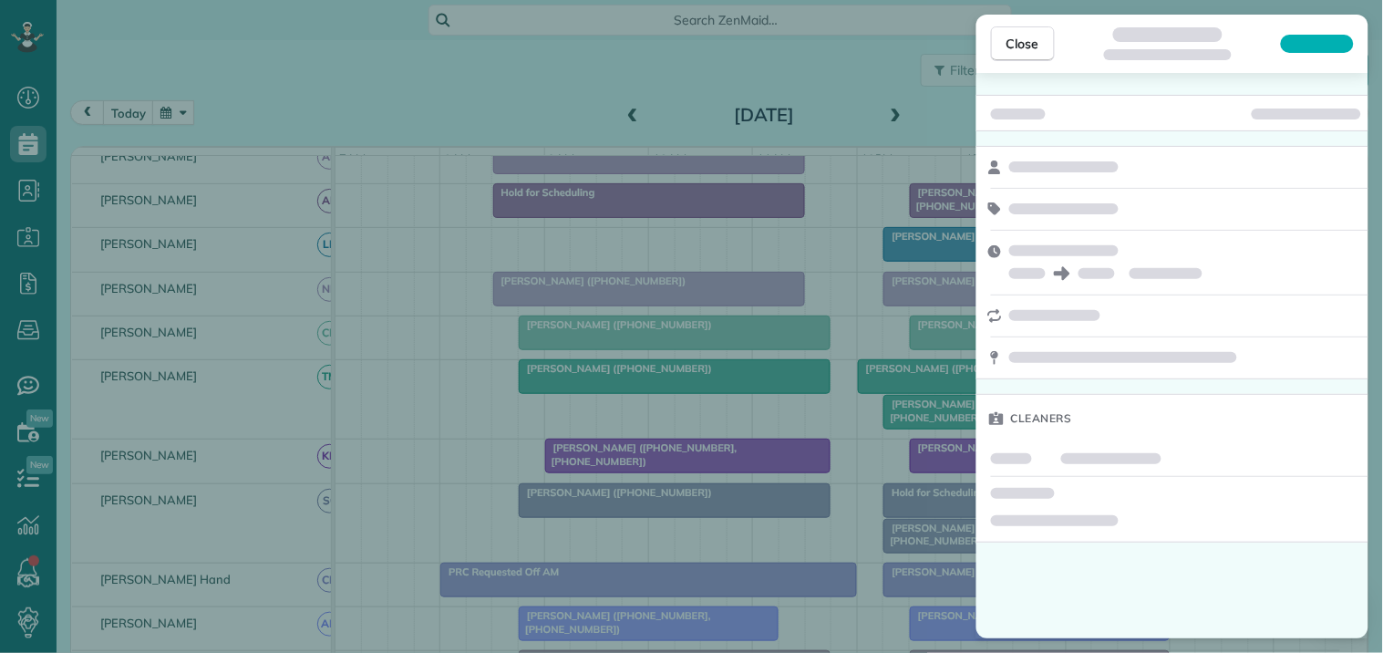
click at [1308, 40] on div at bounding box center [1317, 44] width 73 height 18
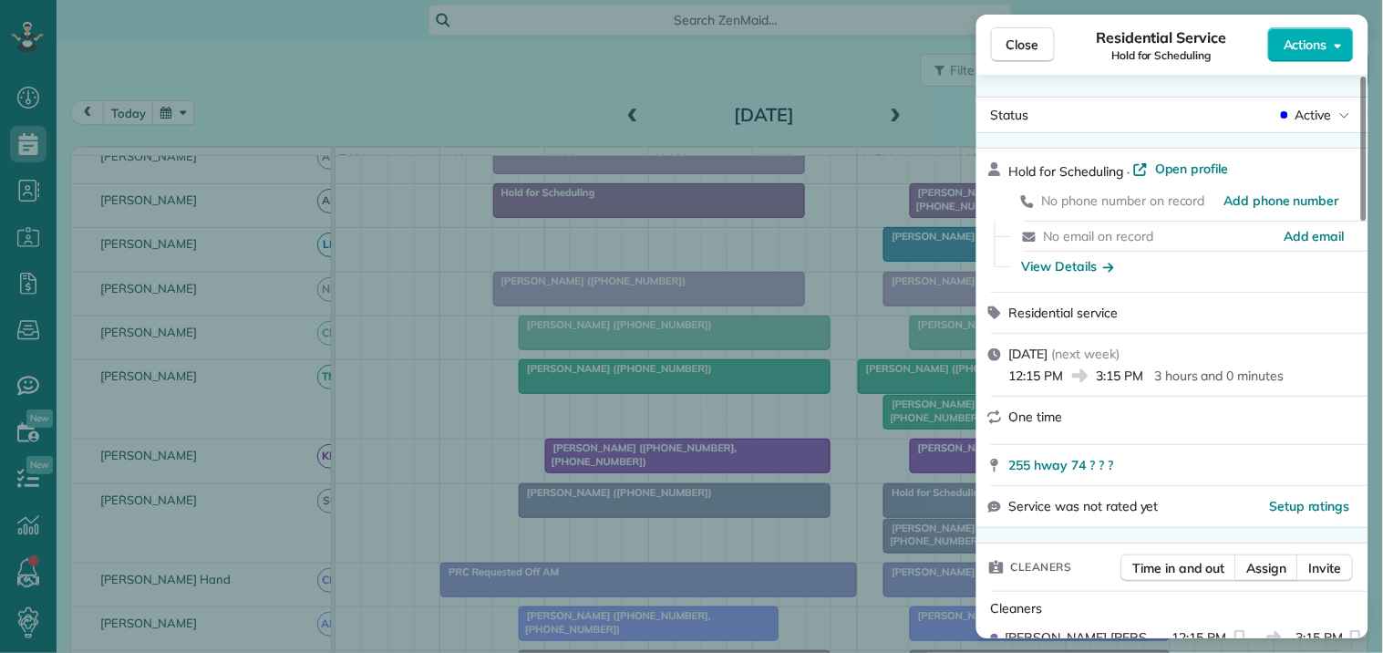
click at [1308, 40] on span "Actions" at bounding box center [1306, 45] width 44 height 18
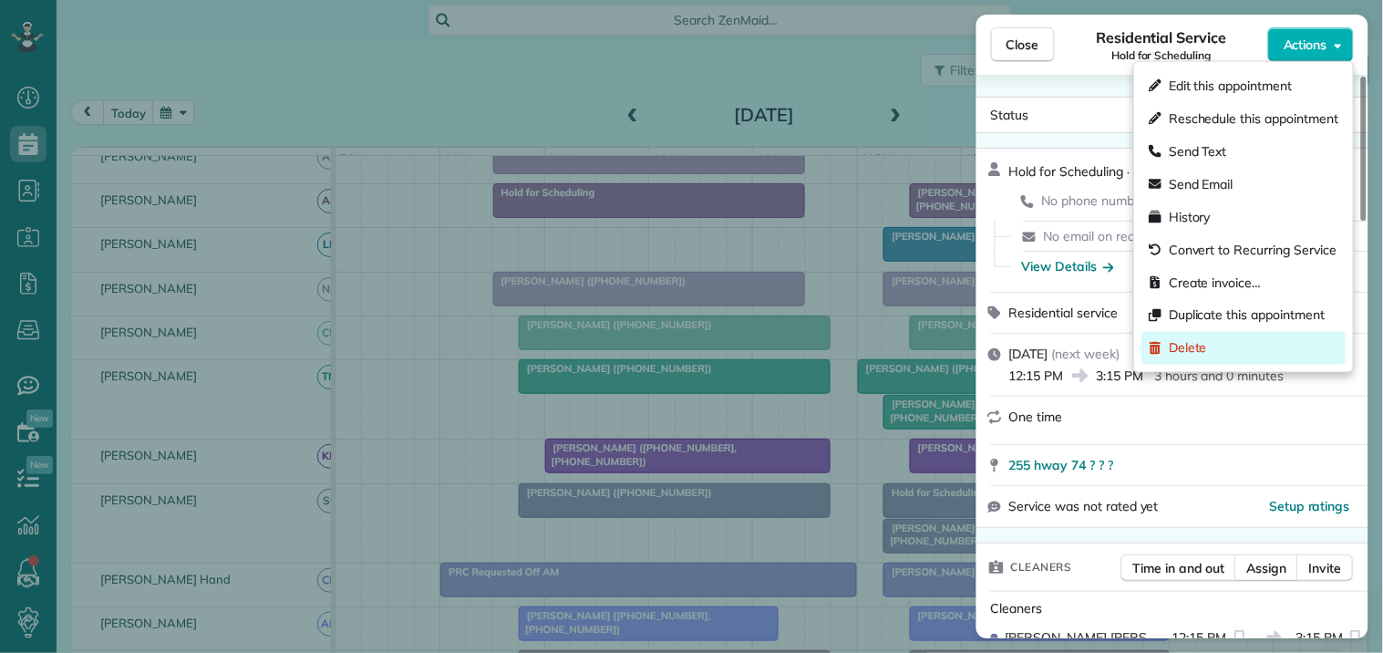
click at [1180, 343] on span "Delete" at bounding box center [1188, 348] width 38 height 18
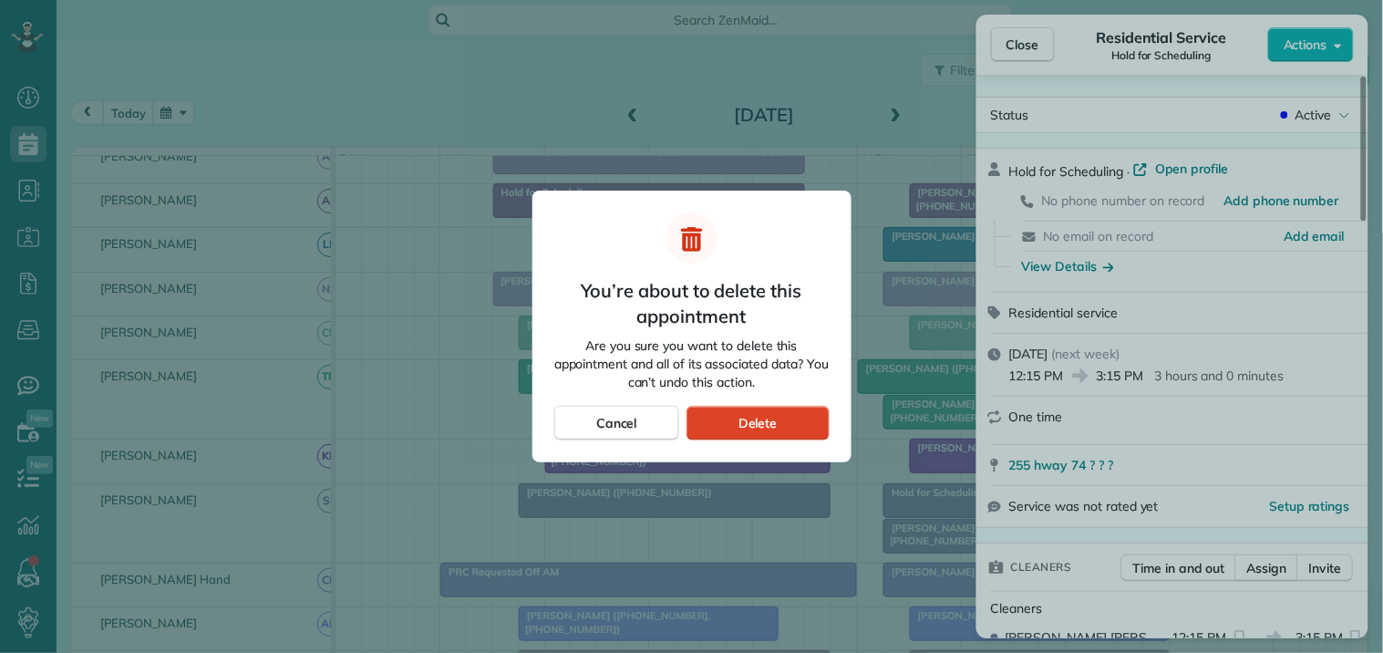
click at [755, 425] on span "Delete" at bounding box center [758, 423] width 39 height 18
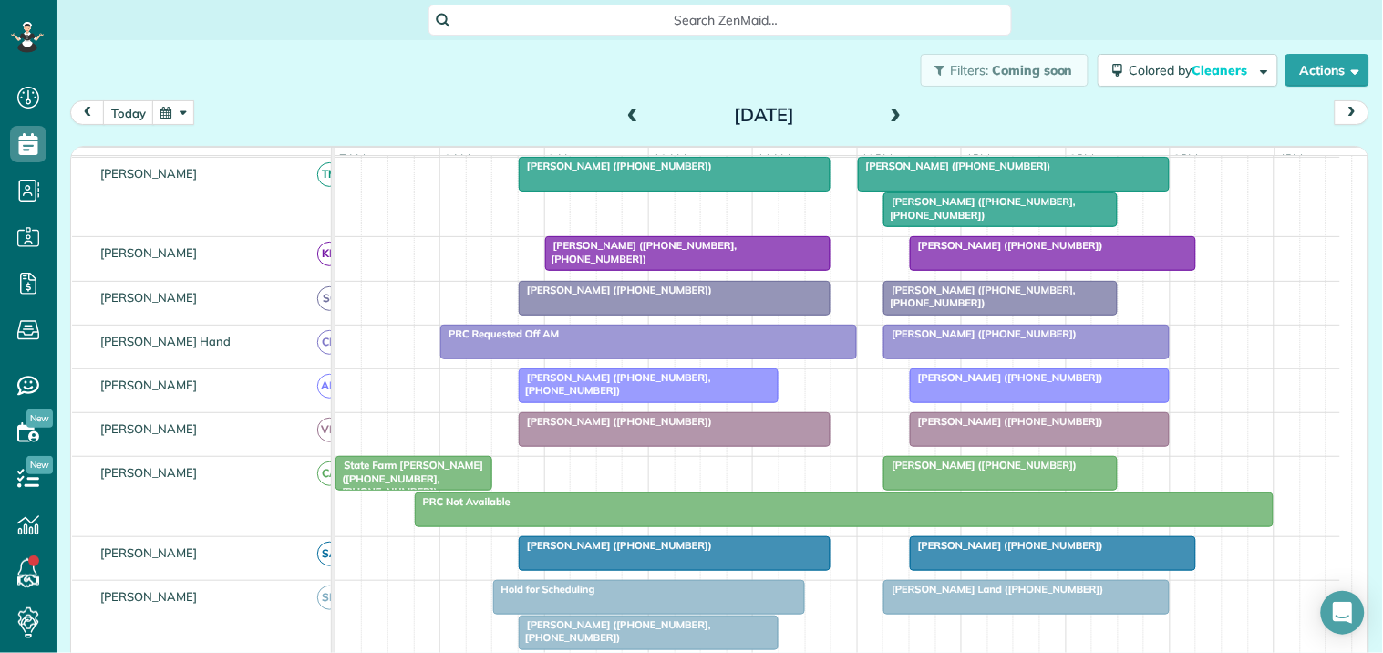
scroll to position [405, 0]
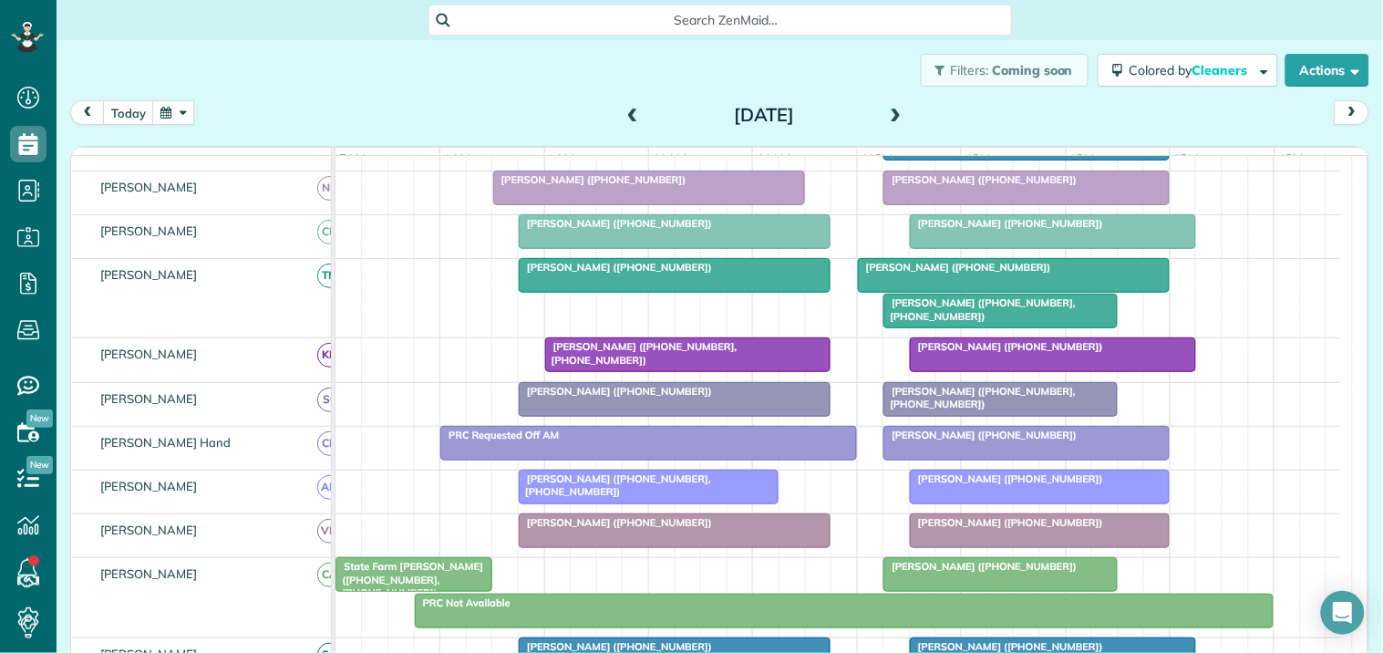
click at [978, 323] on div "Melissa Orme (+14043920319, +16788769253)" at bounding box center [1000, 309] width 223 height 26
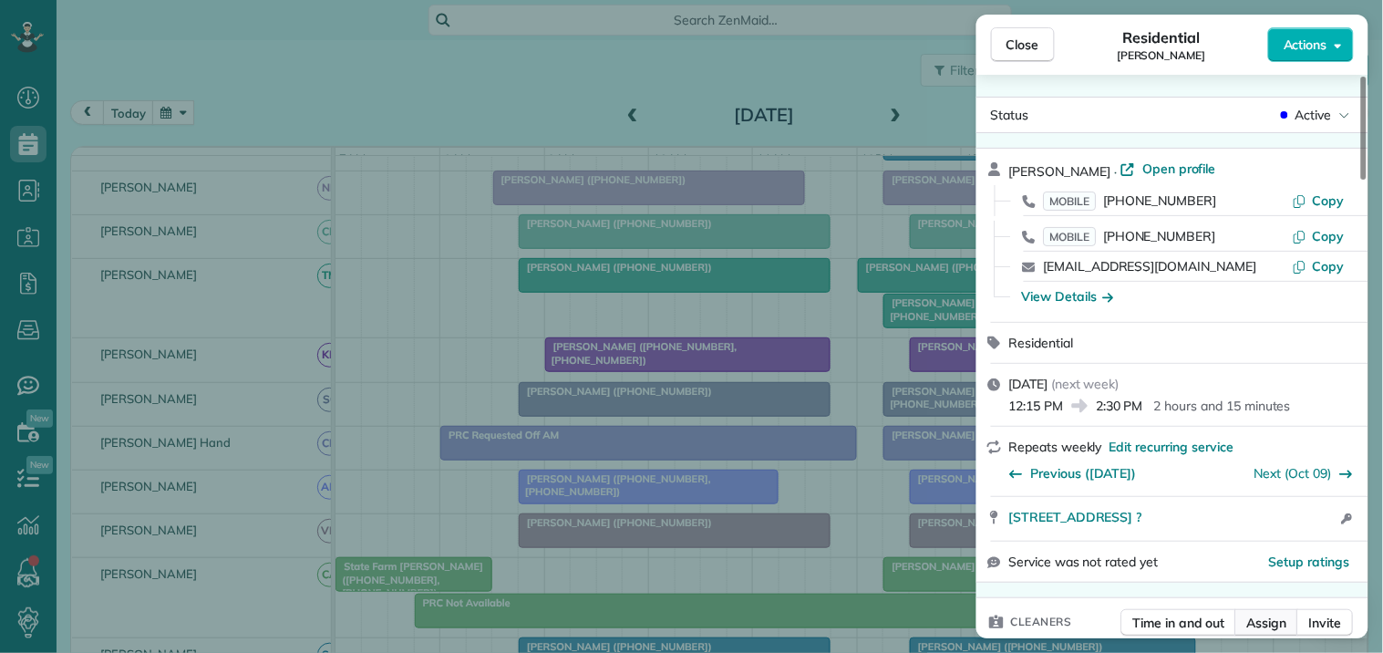
click at [1273, 620] on span "Assign" at bounding box center [1267, 623] width 40 height 18
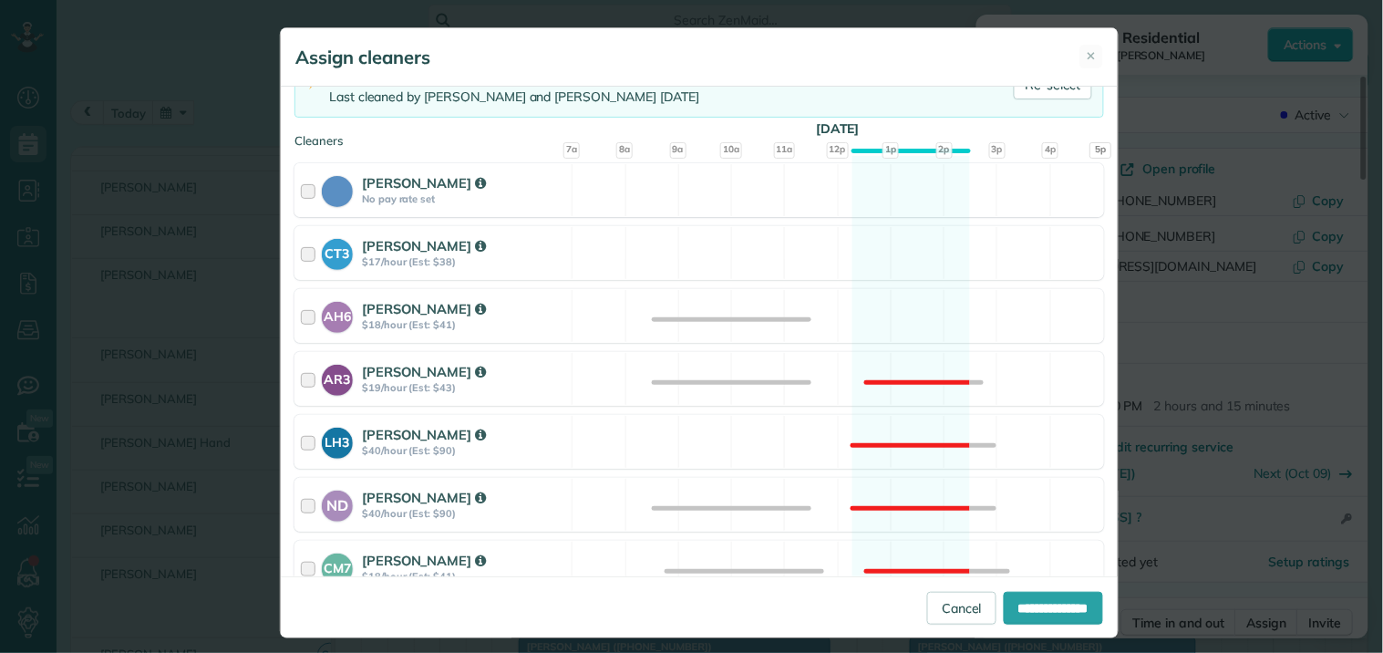
scroll to position [405, 0]
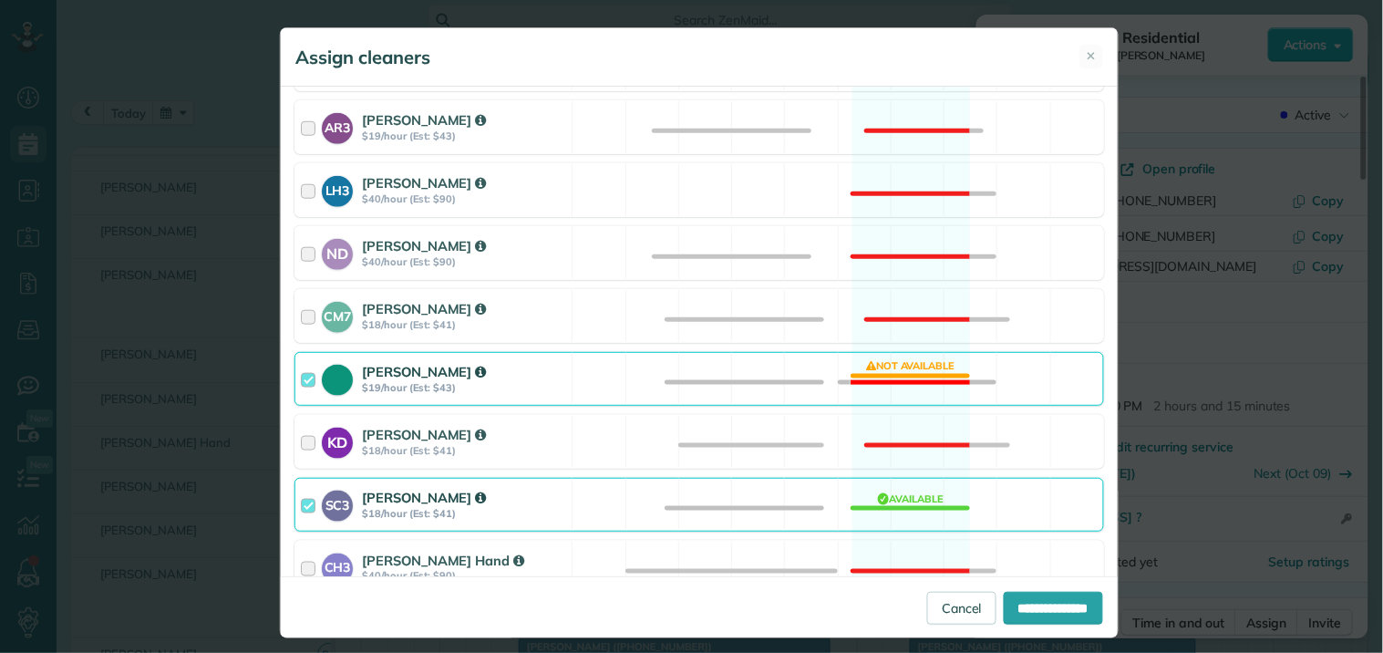
click at [895, 366] on div "Tamara Mitchell $19/hour (Est: $43) Not available" at bounding box center [700, 379] width 810 height 54
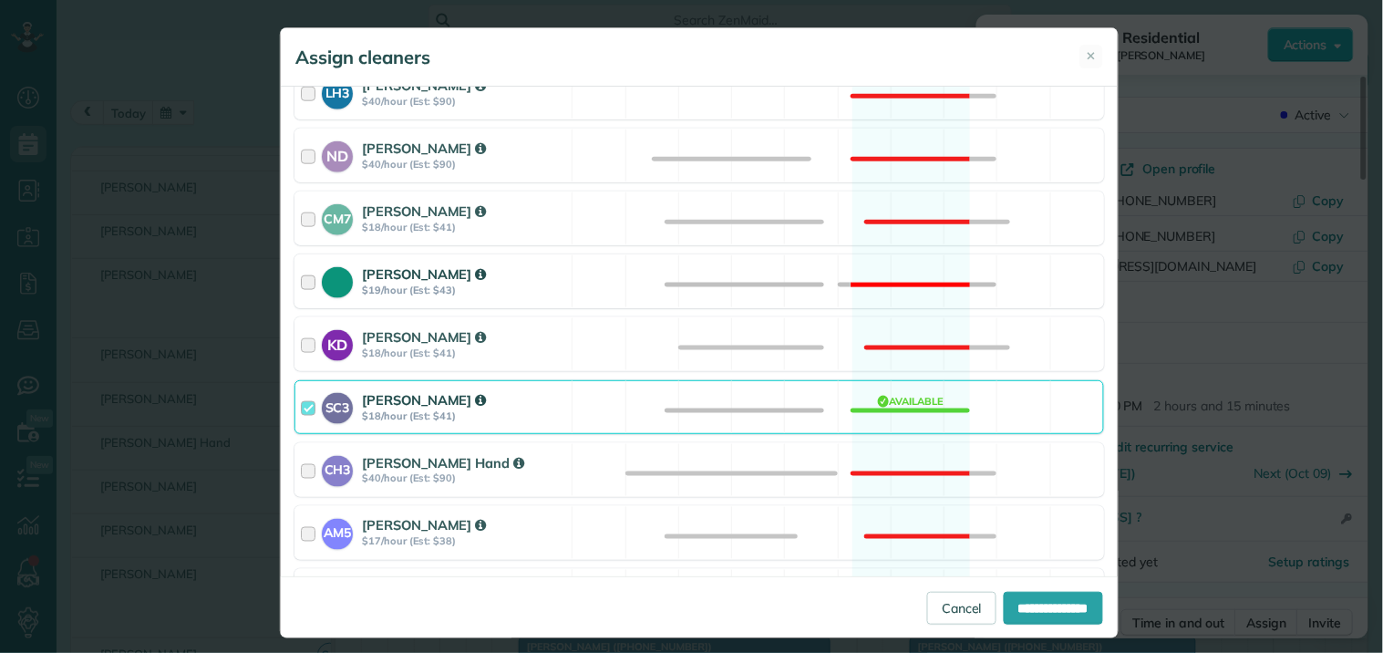
scroll to position [607, 0]
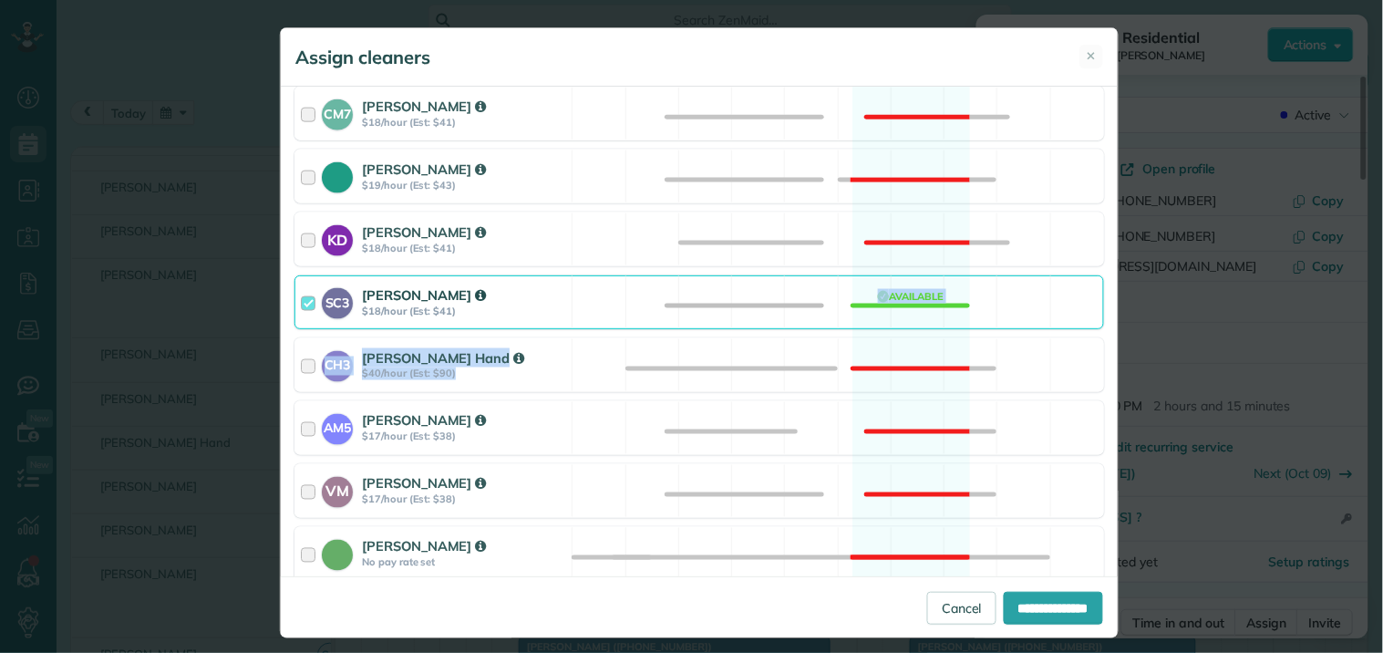
click at [900, 331] on div "Cleaning for Melissa Orme Thu, Oct 02 - 12:15 PM to 2:30 PM 34 Muirfield Ct New…" at bounding box center [699, 332] width 837 height 490
click at [894, 357] on div "CH3 Cortney Hand $40/hour (Est: $90) Not available" at bounding box center [700, 365] width 810 height 54
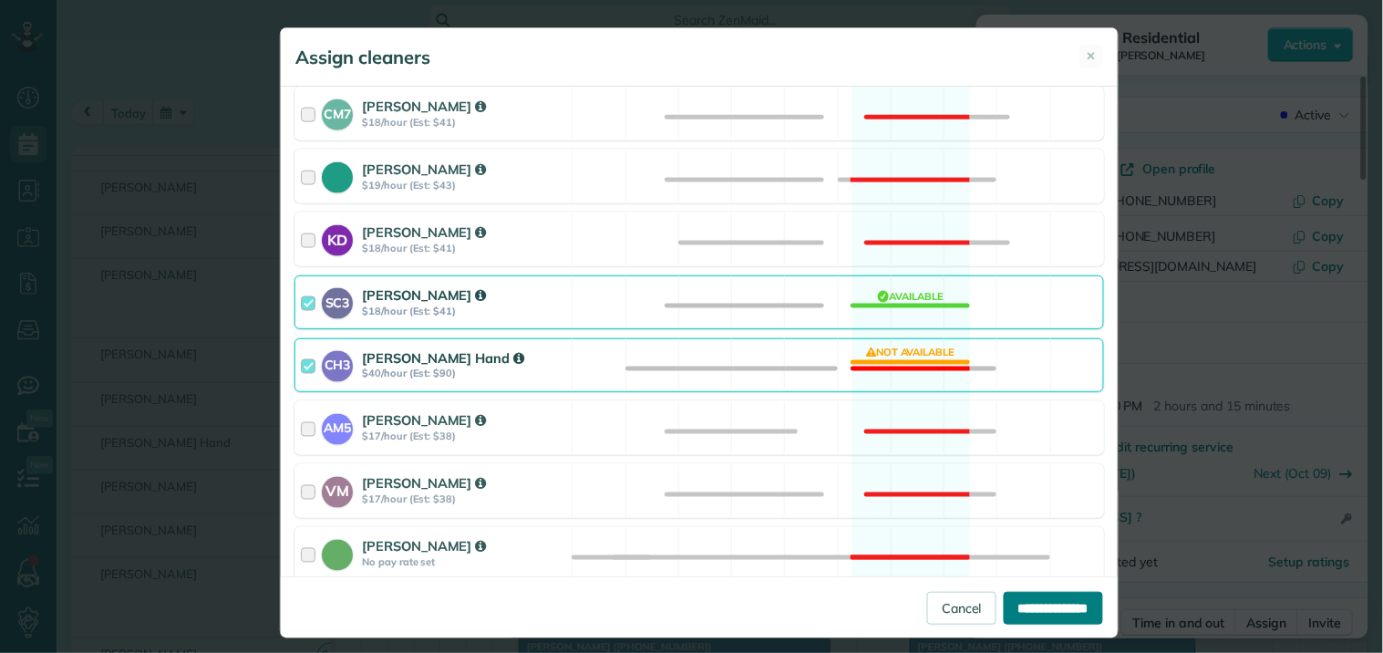
click at [1032, 593] on input "**********" at bounding box center [1053, 608] width 99 height 33
type input "**********"
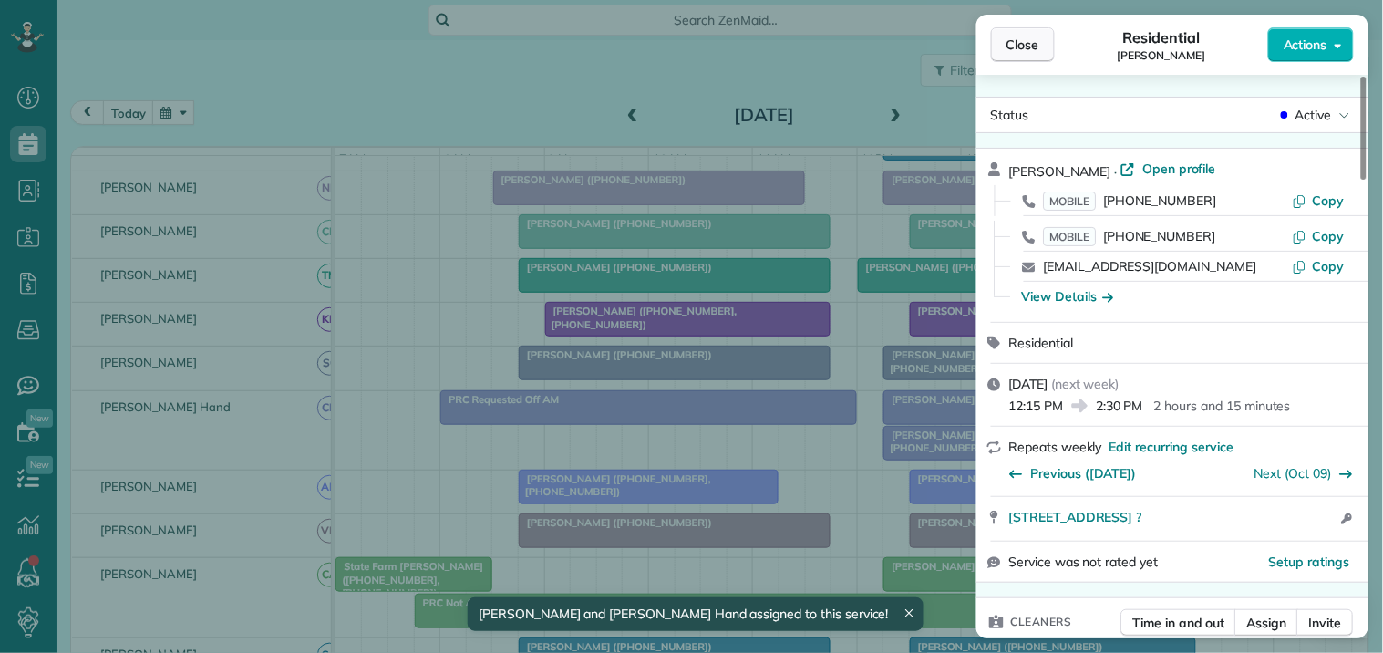
click at [1030, 43] on span "Close" at bounding box center [1023, 45] width 33 height 18
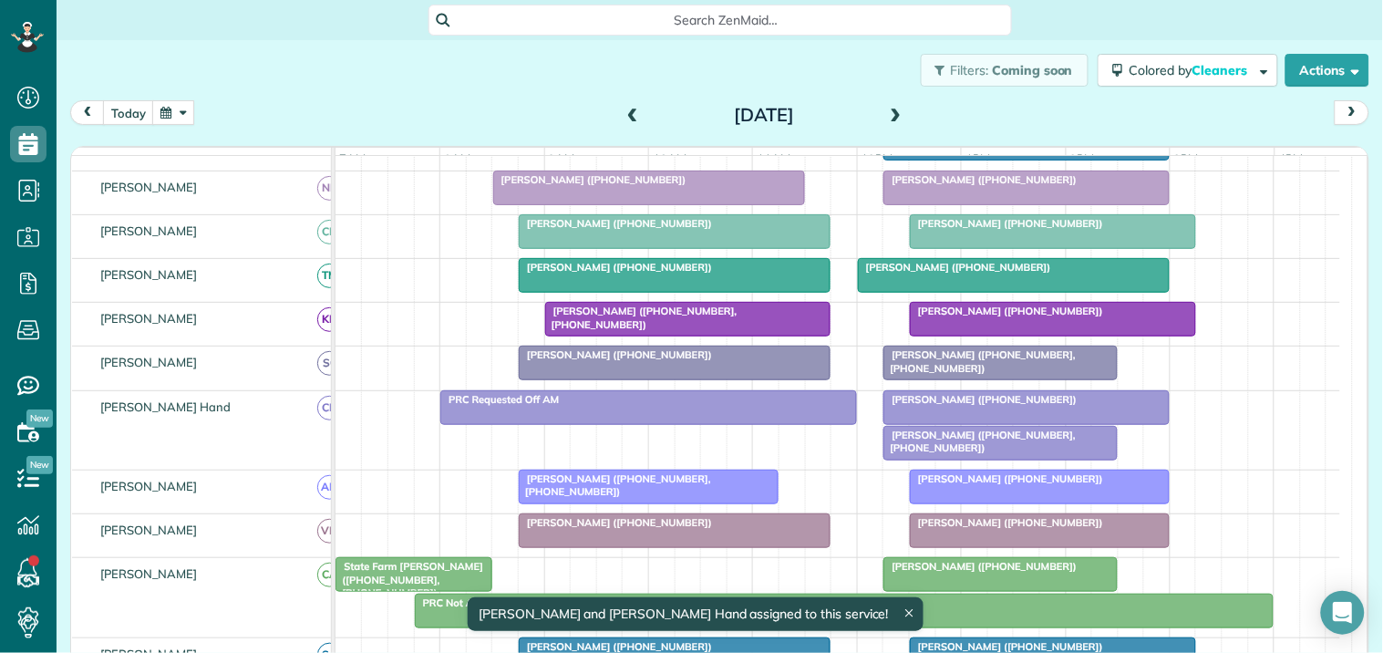
click at [941, 406] on span "Serena Smith (+12059070069)" at bounding box center [980, 399] width 195 height 13
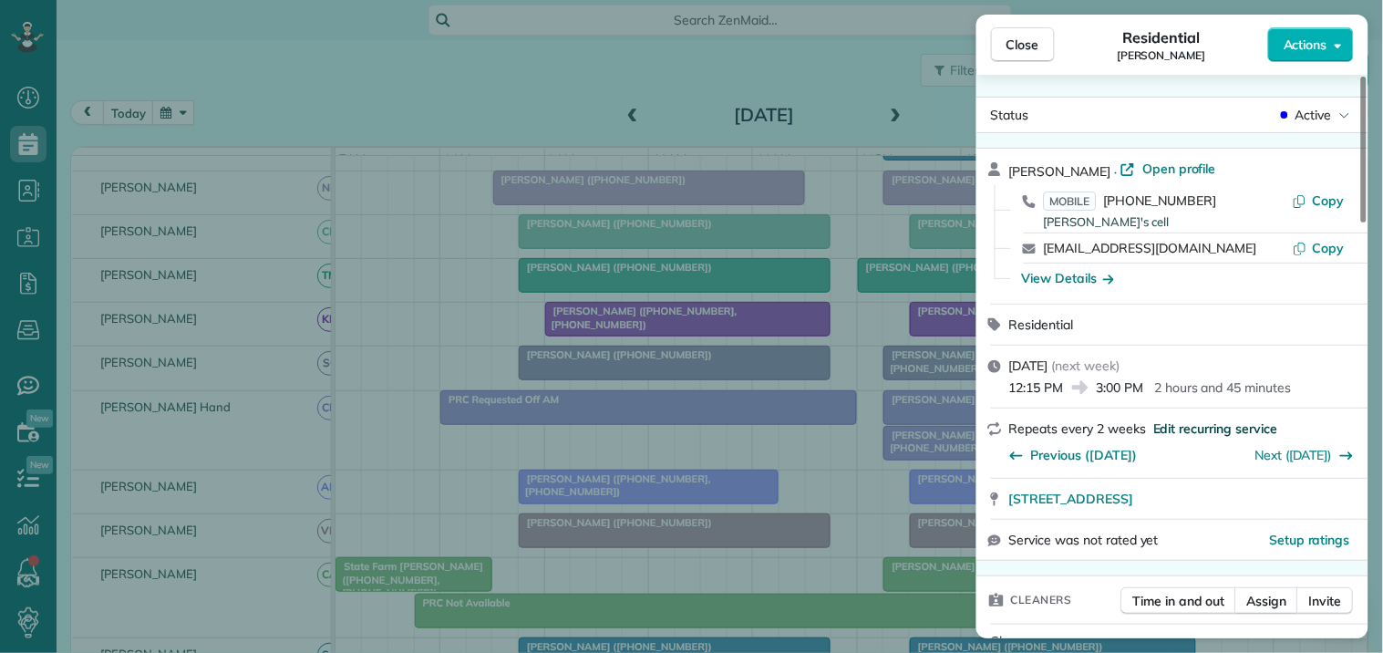
scroll to position [101, 0]
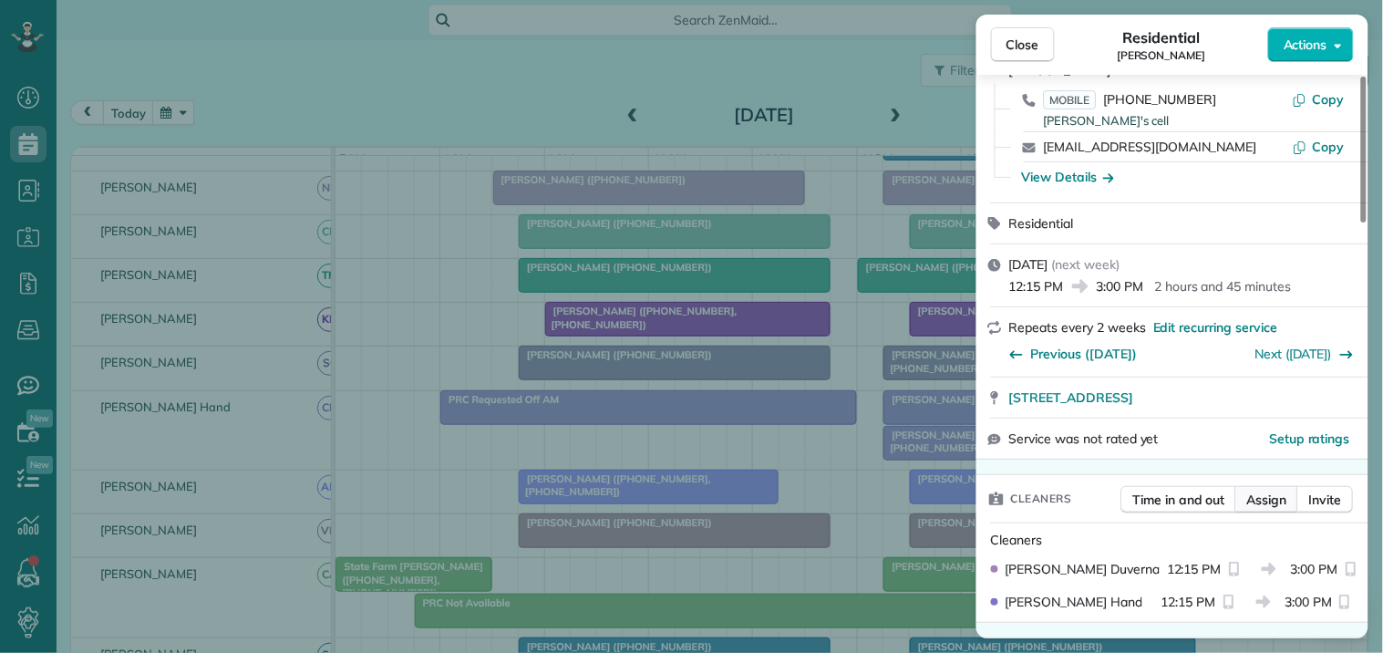
click at [1275, 500] on span "Assign" at bounding box center [1267, 500] width 40 height 18
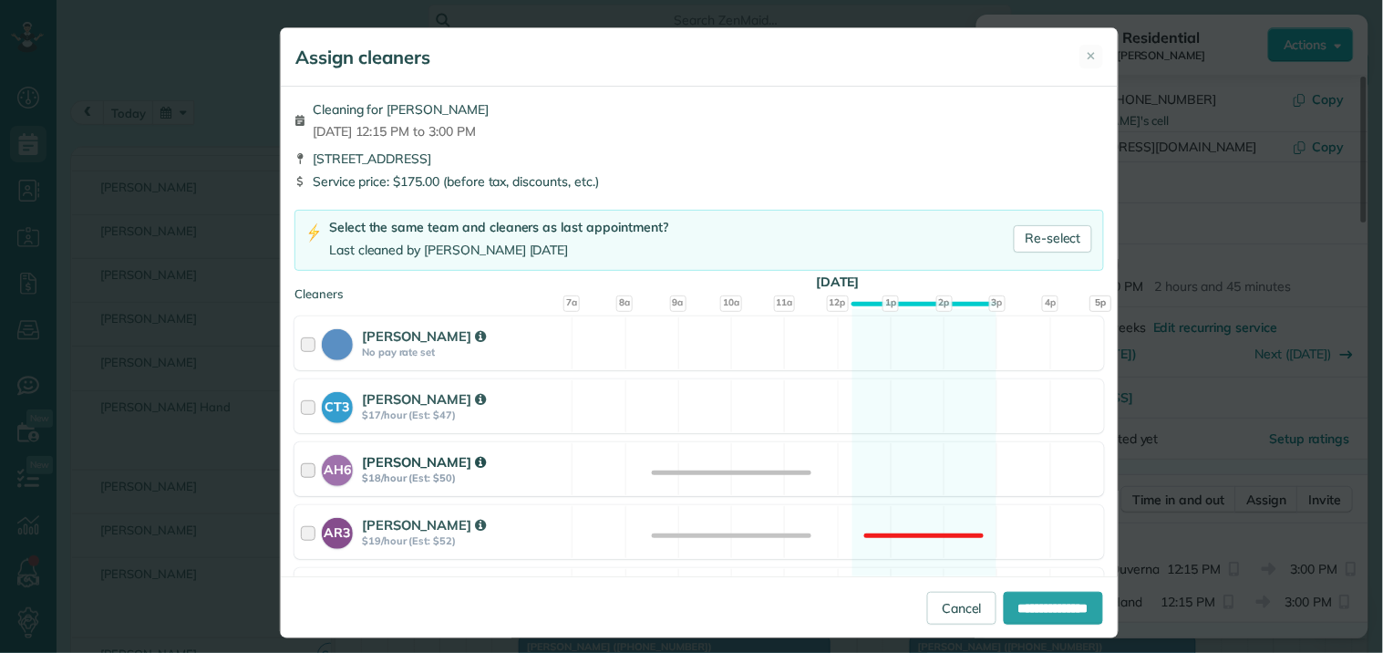
click at [913, 462] on div "AH6 Ashley Hudson $18/hour (Est: $50) Available" at bounding box center [700, 469] width 810 height 54
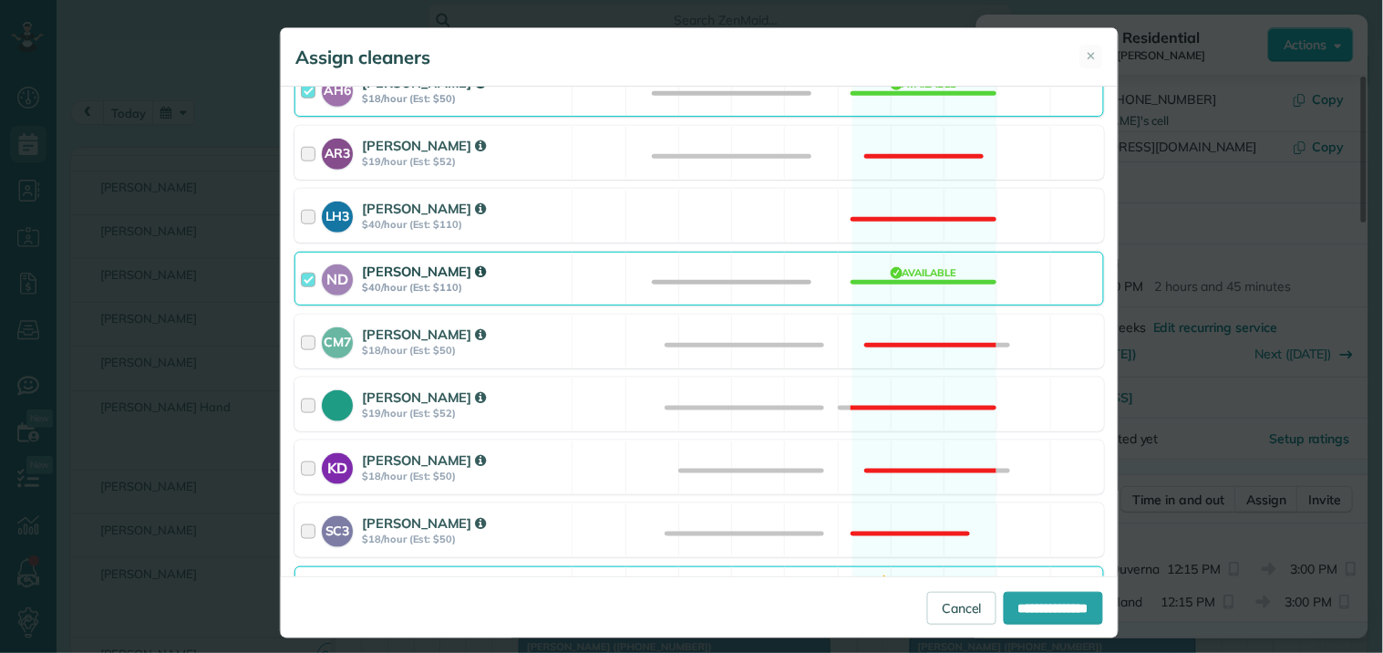
scroll to position [506, 0]
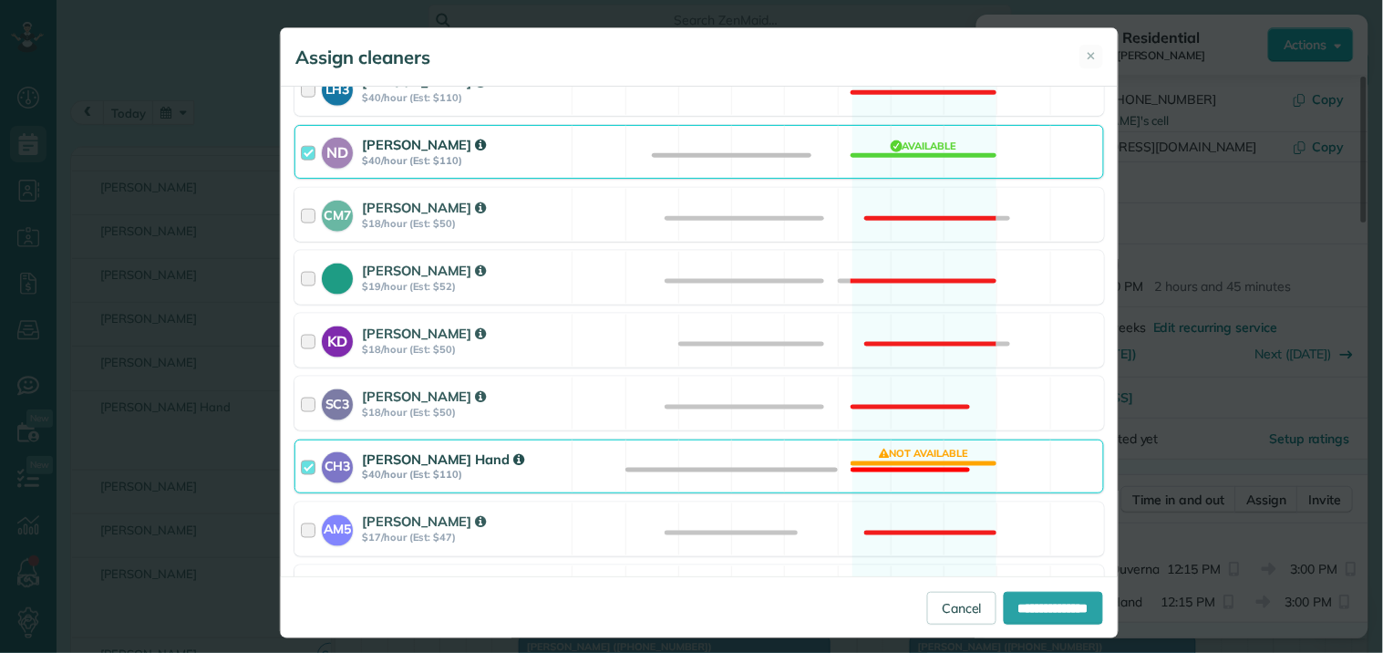
click at [885, 460] on div "CH3 Cortney Hand $40/hour (Est: $110) Not available" at bounding box center [700, 467] width 810 height 54
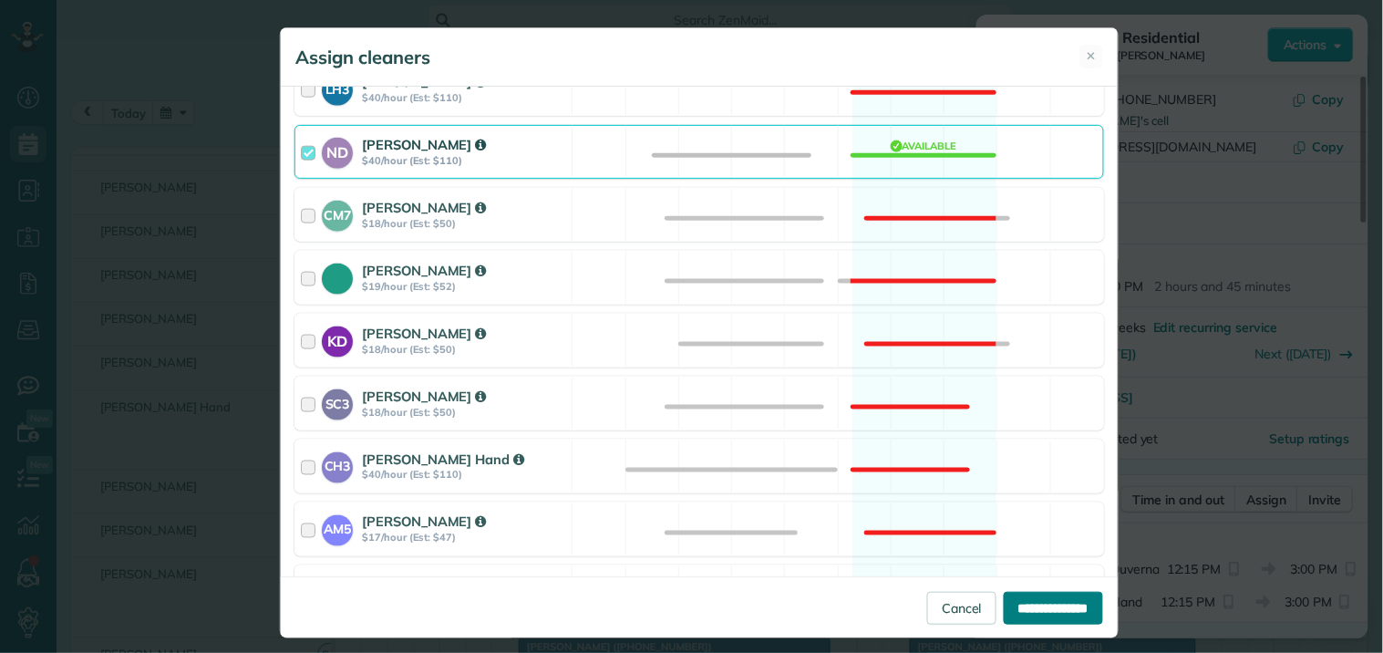
click at [1032, 602] on input "**********" at bounding box center [1053, 608] width 99 height 33
type input "**********"
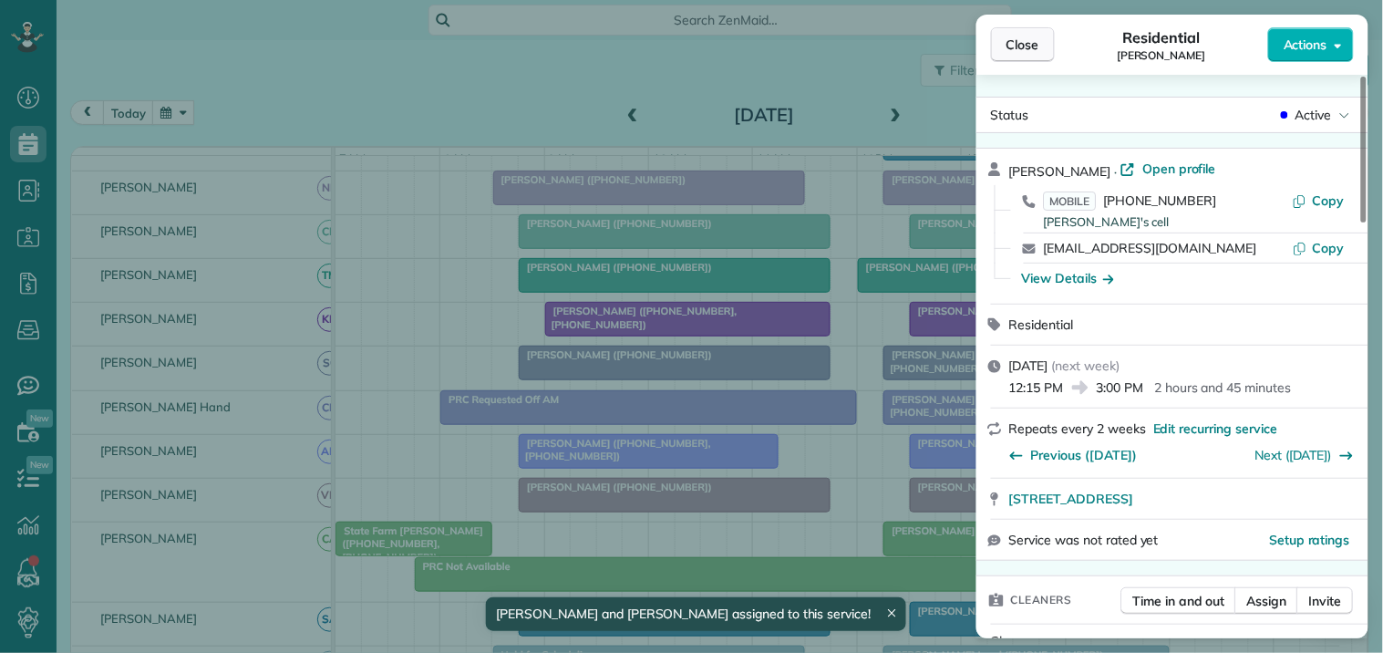
click at [1034, 52] on span "Close" at bounding box center [1023, 45] width 33 height 18
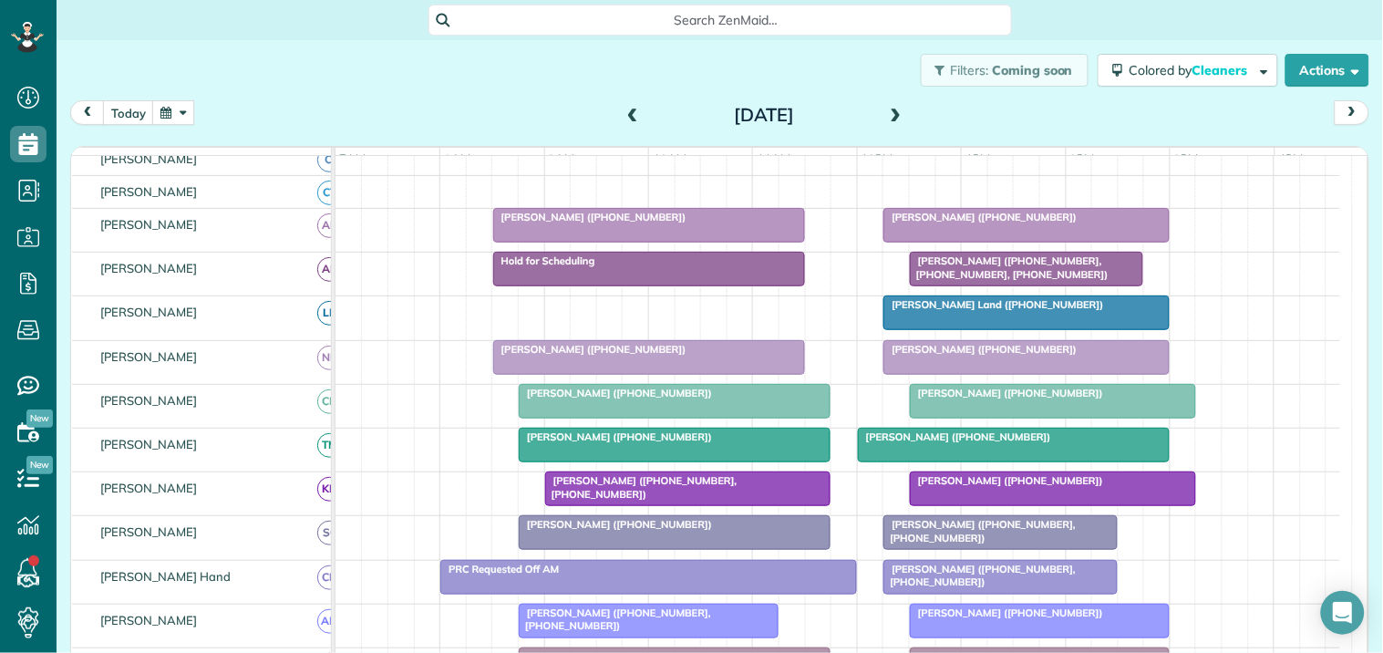
scroll to position [202, 0]
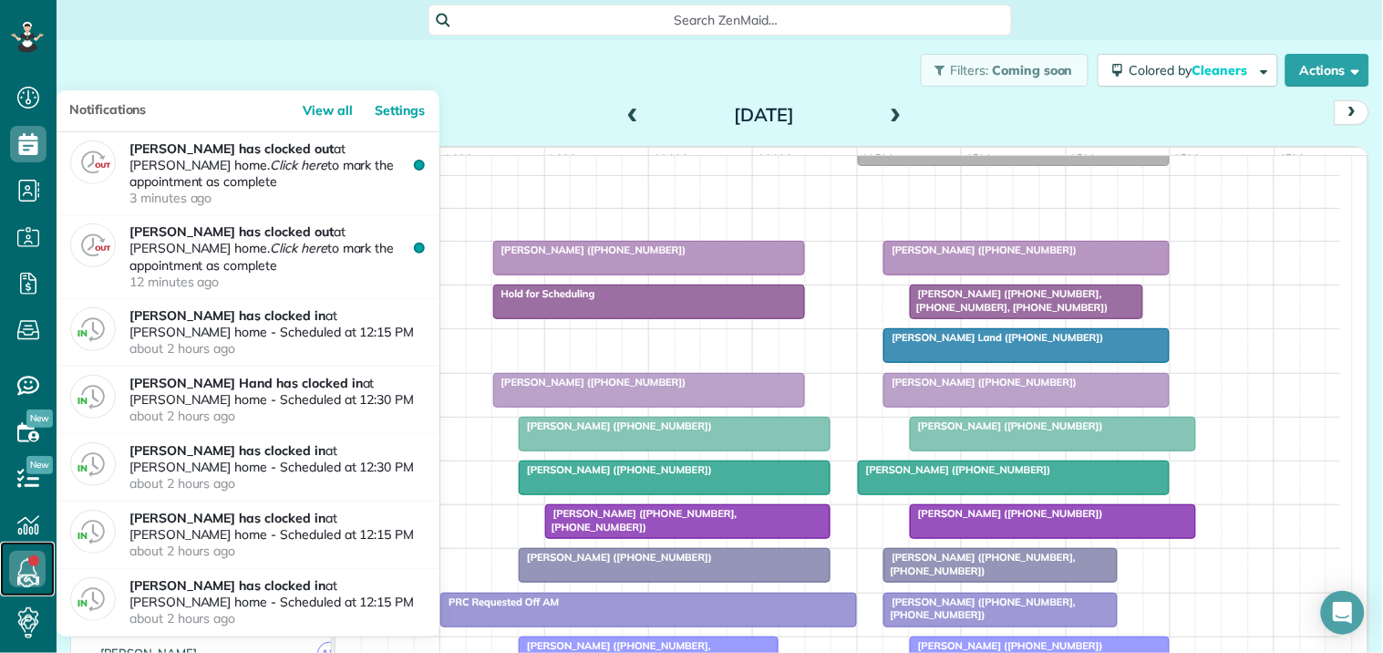
click at [35, 556] on link at bounding box center [27, 569] width 55 height 55
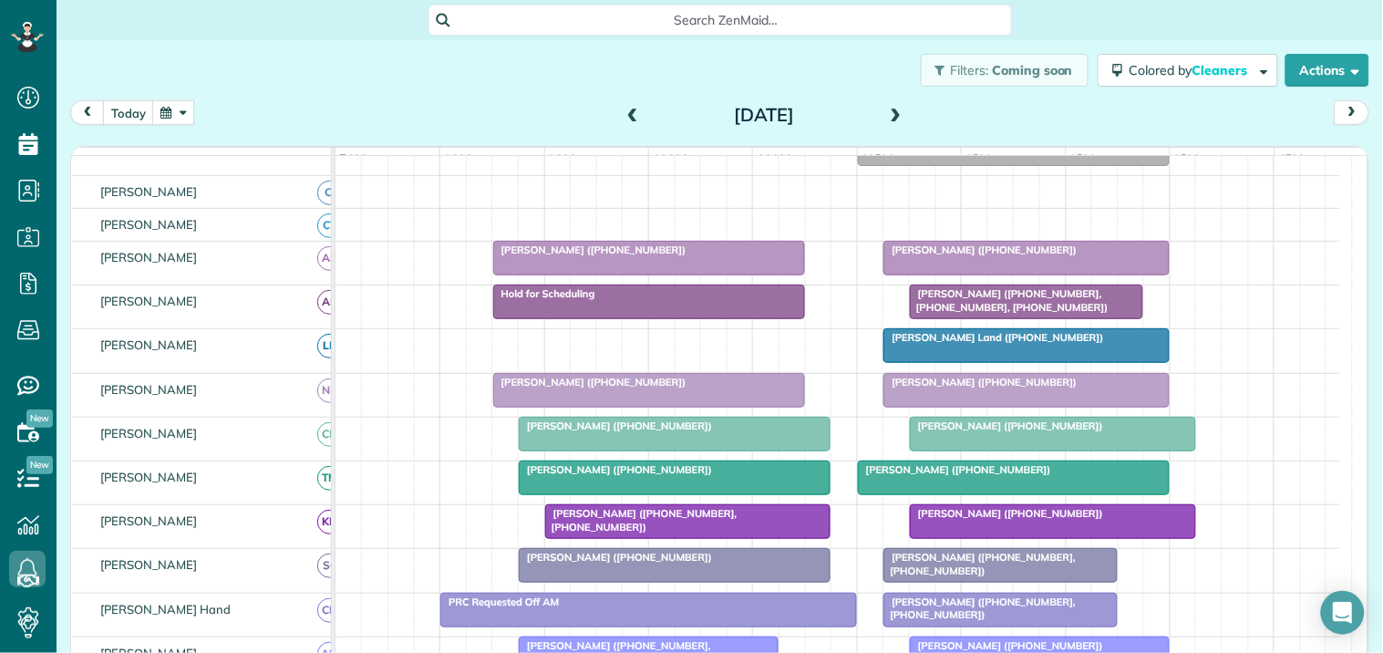
click at [480, 79] on div "Filters: Coming soon Colored by Cleaners Color by Cleaner Color by Team Color b…" at bounding box center [720, 70] width 1327 height 60
